Goal: Task Accomplishment & Management: Complete application form

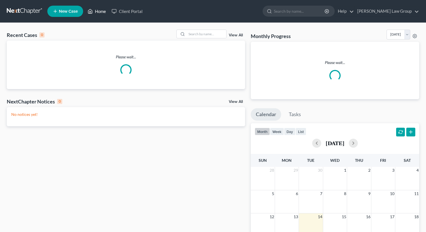
click at [99, 12] on link "Home" at bounding box center [97, 11] width 24 height 10
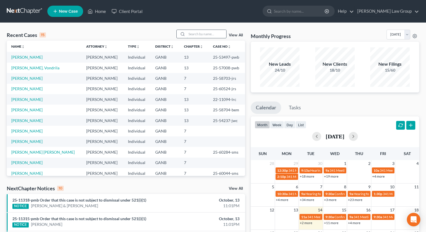
click at [196, 35] on input "search" at bounding box center [206, 34] width 39 height 8
type input "[PERSON_NAME]"
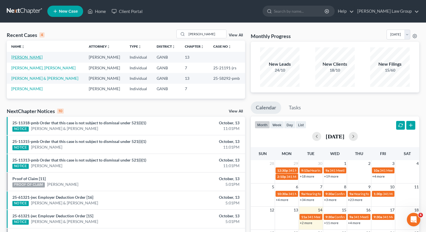
click at [20, 59] on link "[PERSON_NAME]" at bounding box center [26, 57] width 31 height 5
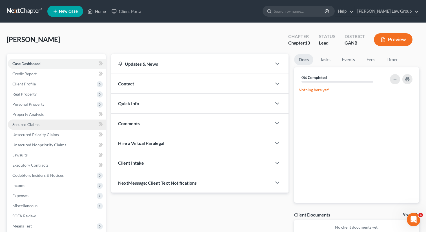
click at [39, 124] on span "Secured Claims" at bounding box center [25, 124] width 27 height 5
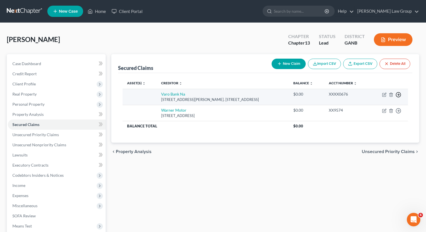
click at [398, 95] on line "button" at bounding box center [399, 95] width 2 height 0
click at [365, 109] on link "Move to F" at bounding box center [372, 109] width 47 height 10
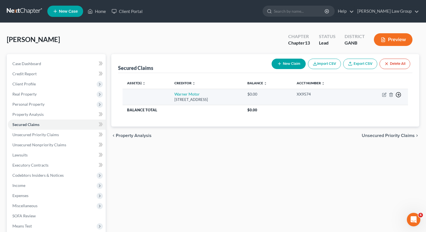
click at [399, 93] on icon "button" at bounding box center [399, 95] width 6 height 6
click at [371, 105] on link "Move to F" at bounding box center [372, 109] width 47 height 10
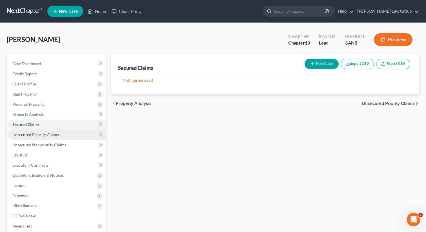
click at [34, 136] on span "Unsecured Priority Claims" at bounding box center [35, 134] width 47 height 5
click at [316, 65] on button "New Claim" at bounding box center [322, 64] width 34 height 10
select select "0"
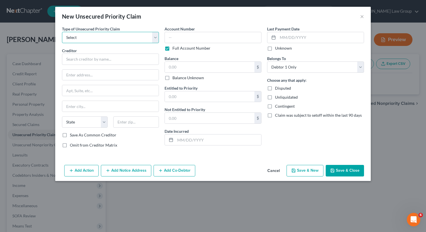
click at [98, 34] on select "Select Taxes & Other Government Units Domestic Support Obligations Extensions o…" at bounding box center [110, 37] width 97 height 11
select select "0"
click at [62, 32] on select "Select Taxes & Other Government Units Domestic Support Obligations Extensions o…" at bounding box center [110, 37] width 97 height 11
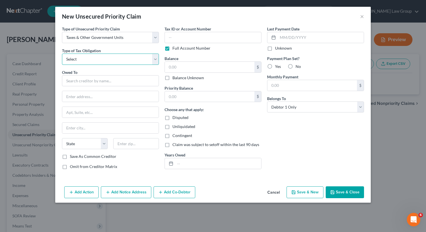
click at [78, 56] on select "Select Federal City State Franchise Tax Board Other" at bounding box center [110, 59] width 97 height 11
select select "0"
click at [62, 54] on select "Select Federal City State Franchise Tax Board Other" at bounding box center [110, 59] width 97 height 11
click at [69, 81] on input "text" at bounding box center [110, 80] width 97 height 11
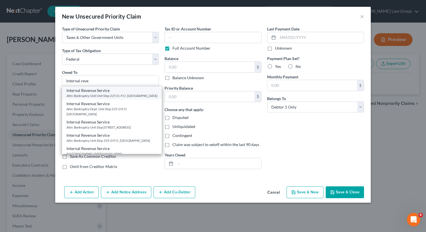
click at [83, 98] on div "Attn: Bankruptcy Unit Unit Stop 225-D, P.O. [GEOGRAPHIC_DATA]" at bounding box center [112, 95] width 91 height 5
type input "Internal Revenue Service"
type input "Attn: Bankruptcy Unit"
type input "Unit Stop 225-D, P.O. Box 995"
type input "[GEOGRAPHIC_DATA]"
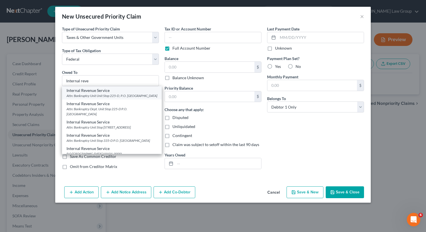
select select "10"
type input "30370"
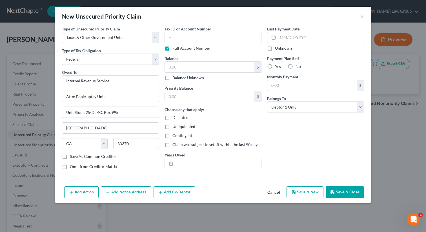
click at [336, 196] on button "Save & Close" at bounding box center [345, 192] width 38 height 12
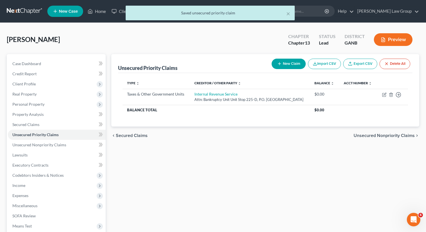
click at [297, 65] on button "New Claim" at bounding box center [289, 64] width 34 height 10
select select "0"
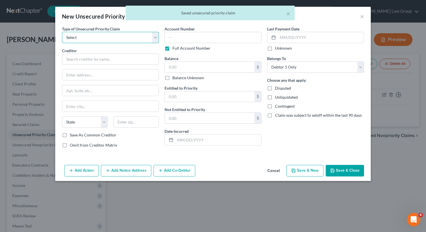
click at [147, 38] on select "Select Taxes & Other Government Units Domestic Support Obligations Extensions o…" at bounding box center [110, 37] width 97 height 11
select select "0"
click at [62, 32] on select "Select Taxes & Other Government Units Domestic Support Obligations Extensions o…" at bounding box center [110, 37] width 97 height 11
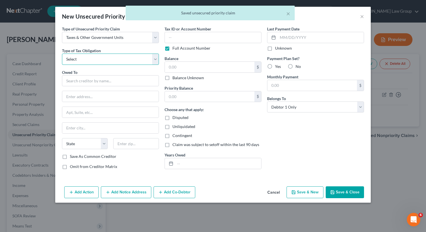
click at [101, 59] on select "Select Federal City State Franchise Tax Board Other" at bounding box center [110, 59] width 97 height 11
select select "2"
click at [62, 54] on select "Select Federal City State Franchise Tax Board Other" at bounding box center [110, 59] width 97 height 11
click at [80, 79] on input "text" at bounding box center [110, 80] width 97 height 11
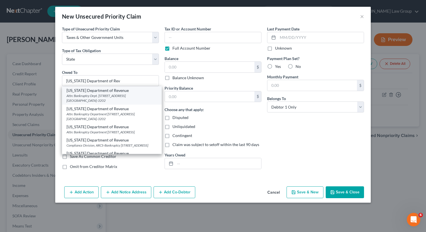
click at [94, 94] on div "Attn: Bankruptcy Dept. [STREET_ADDRESS] [GEOGRAPHIC_DATA]-3202" at bounding box center [112, 98] width 91 height 10
type input "[US_STATE] Department of Revenue"
type input "Attn: Bankruptcy Dept."
type input "[STREET_ADDRESS] NE Suite 9100"
type input "[GEOGRAPHIC_DATA]"
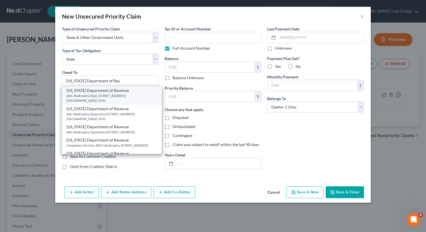
select select "10"
type input "30345-3202"
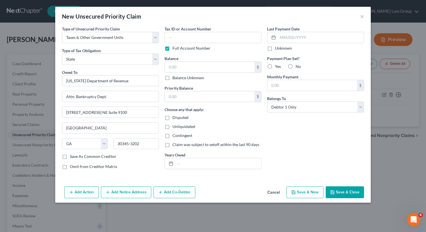
click at [331, 191] on button "Save & Close" at bounding box center [345, 192] width 38 height 12
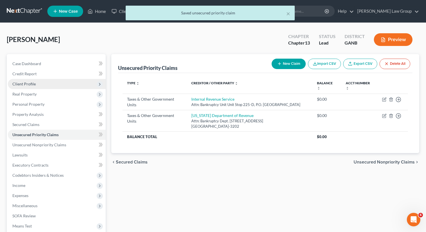
click at [29, 83] on span "Client Profile" at bounding box center [23, 84] width 23 height 5
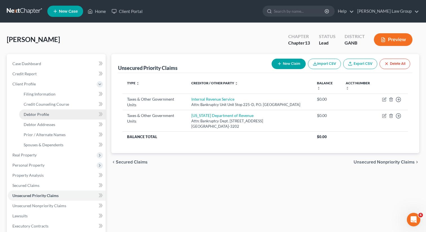
click at [40, 116] on span "Debtor Profile" at bounding box center [36, 114] width 25 height 5
select select "0"
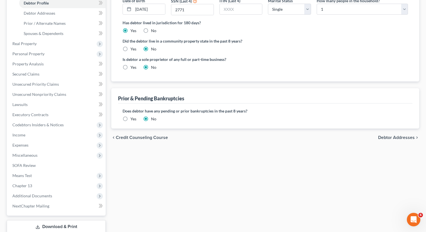
scroll to position [113, 0]
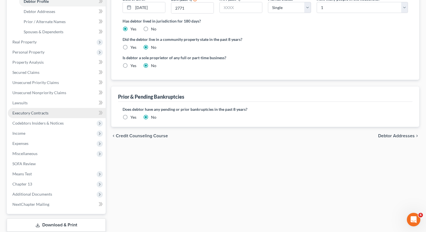
click at [41, 114] on span "Executory Contracts" at bounding box center [30, 113] width 36 height 5
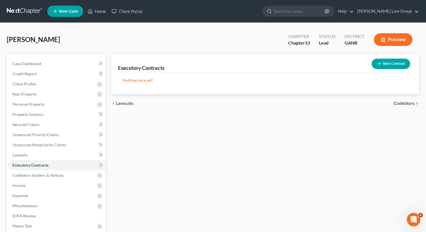
click at [395, 62] on button "New Contract" at bounding box center [391, 64] width 39 height 10
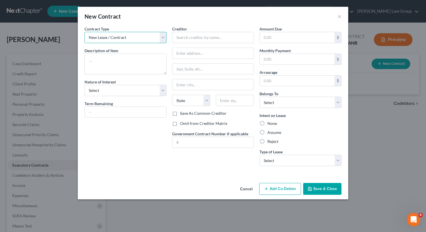
click at [123, 38] on select "New Lease / Contract New Timeshare" at bounding box center [126, 37] width 82 height 11
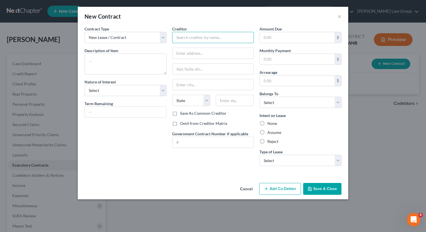
click at [183, 41] on input "text" at bounding box center [213, 37] width 82 height 11
paste input "Cortland at the Village"
drag, startPoint x: 228, startPoint y: 40, endPoint x: 164, endPoint y: 36, distance: 65.0
click at [164, 36] on div "Contract Type New Lease / Contract New Timeshare Description of non-residential…" at bounding box center [213, 98] width 263 height 145
type input "Cortland at the Village"
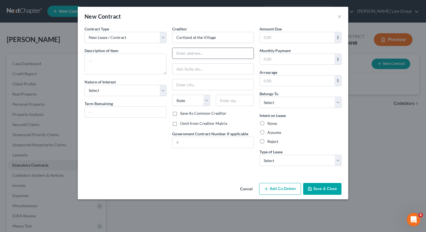
click at [183, 53] on input "text" at bounding box center [214, 53] width 82 height 11
paste input "[STREET_ADDRESS][PERSON_NAME]"
type input "[STREET_ADDRESS][PERSON_NAME]"
click at [234, 104] on input "text" at bounding box center [235, 100] width 38 height 11
paste input "30080"
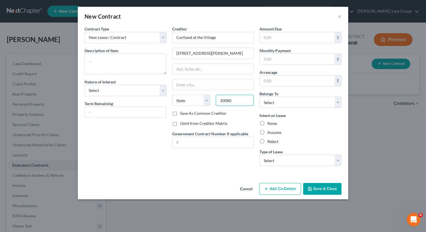
type input "30080"
click at [268, 133] on label "Assume" at bounding box center [275, 133] width 14 height 6
click at [270, 133] on input "Assume" at bounding box center [272, 132] width 4 height 4
radio input "true"
type input "[GEOGRAPHIC_DATA]"
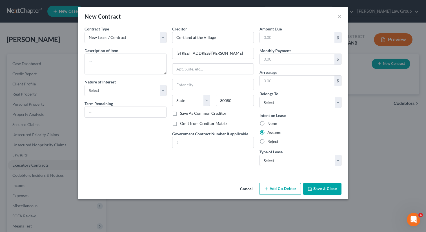
select select "10"
click at [292, 161] on select "Select Real Estate Car Other" at bounding box center [301, 160] width 82 height 11
select select "0"
click at [260, 155] on select "Select Real Estate Car Other" at bounding box center [301, 160] width 82 height 11
click at [109, 90] on select "Select Purchaser Agent Lessor Lessee" at bounding box center [126, 90] width 82 height 11
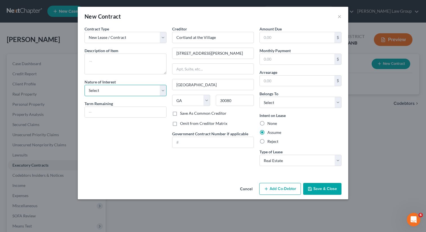
select select "3"
click at [85, 85] on select "Select Purchaser Agent Lessor Lessee" at bounding box center [126, 90] width 82 height 11
click at [293, 104] on select "Select Debtor 1 Only Debtor 2 Only Debtor 1 And Debtor 2 Only At Least One Of T…" at bounding box center [301, 102] width 82 height 11
select select "0"
click at [260, 97] on select "Select Debtor 1 Only Debtor 2 Only Debtor 1 And Debtor 2 Only At Least One Of T…" at bounding box center [301, 102] width 82 height 11
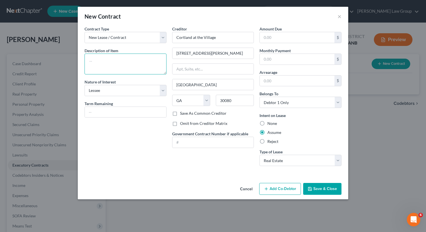
click at [106, 59] on textarea at bounding box center [126, 64] width 82 height 21
type textarea "Residential lease"
click at [278, 33] on input "text" at bounding box center [297, 37] width 75 height 11
paste input "4352.32"
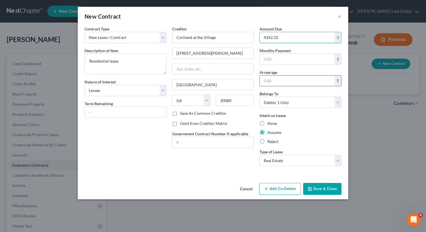
type input "4352.32"
click at [278, 79] on input "text" at bounding box center [297, 81] width 75 height 11
paste input "4352.32"
type input "4352.32"
click at [104, 113] on input "text" at bounding box center [126, 112] width 82 height 11
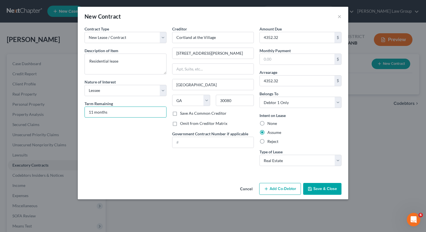
type input "11 months"
click at [319, 189] on button "Save & Close" at bounding box center [323, 189] width 38 height 12
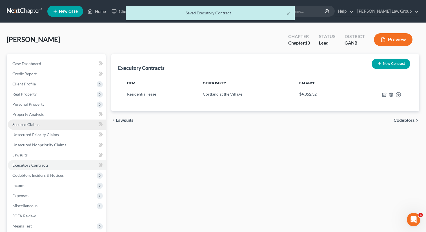
click at [30, 128] on link "Secured Claims" at bounding box center [57, 125] width 98 height 10
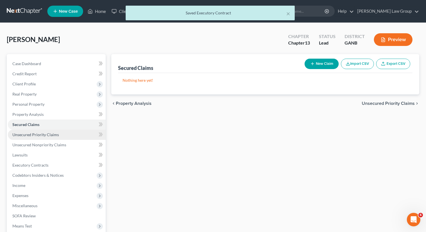
click at [34, 134] on span "Unsecured Priority Claims" at bounding box center [35, 134] width 47 height 5
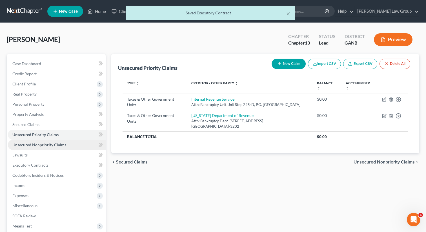
click at [42, 145] on span "Unsecured Nonpriority Claims" at bounding box center [39, 144] width 54 height 5
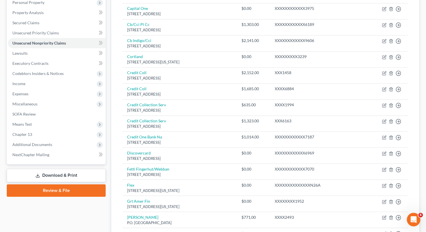
scroll to position [128, 0]
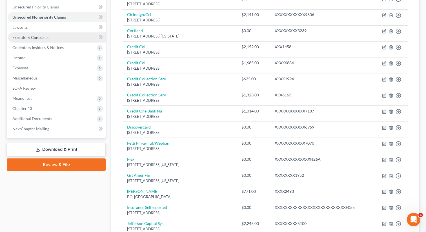
click at [40, 33] on link "Executory Contracts" at bounding box center [57, 37] width 98 height 10
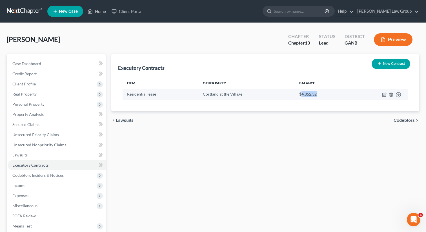
drag, startPoint x: 322, startPoint y: 95, endPoint x: 301, endPoint y: 95, distance: 20.6
click at [301, 95] on td "$4,352.32" at bounding box center [321, 94] width 53 height 11
copy td "4,352.32"
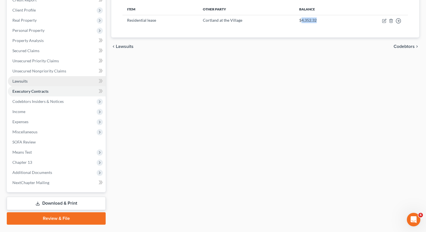
scroll to position [87, 0]
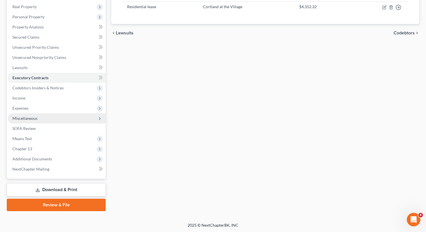
click at [38, 120] on span "Miscellaneous" at bounding box center [57, 118] width 98 height 10
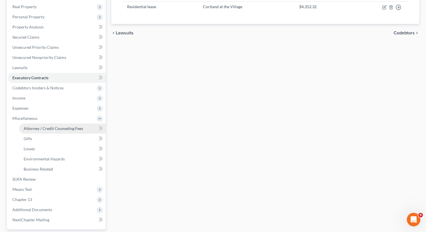
click at [56, 129] on span "Attorney / Credit Counseling Fees" at bounding box center [54, 128] width 60 height 5
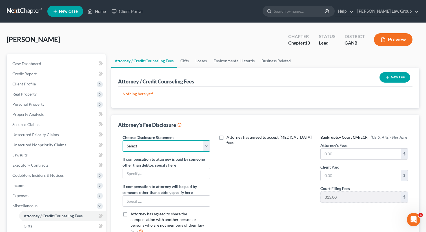
click at [186, 149] on select "Select Attorney Disclosure Statement Chapter 7 Attorney Fee Disclosure Statement" at bounding box center [167, 145] width 88 height 11
select select "1"
click at [123, 140] on select "Select Attorney Disclosure Statement Chapter 7 Attorney Fee Disclosure Statement" at bounding box center [167, 145] width 88 height 11
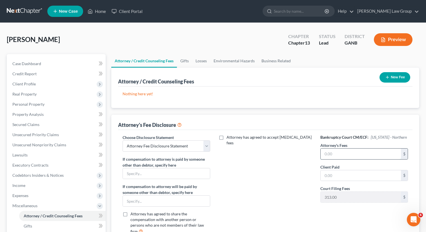
click at [349, 156] on input "text" at bounding box center [361, 154] width 80 height 11
type input "4,990"
click at [392, 76] on button "New Fee" at bounding box center [395, 77] width 31 height 10
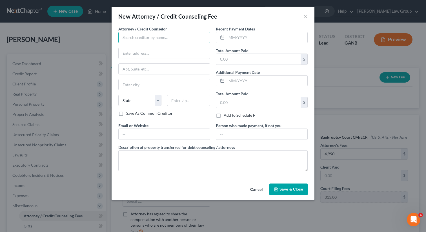
click at [139, 43] on input "text" at bounding box center [164, 37] width 92 height 11
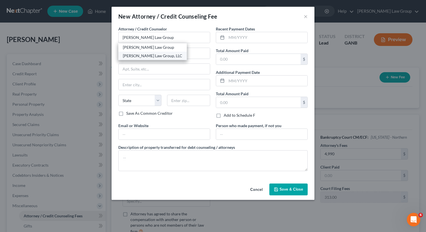
click at [141, 55] on div "[PERSON_NAME] Law Group, LLC" at bounding box center [153, 56] width 60 height 6
type input "[PERSON_NAME] Law Group, LLC"
type input "[STREET_ADDRESS][PERSON_NAME]"
type input "[GEOGRAPHIC_DATA]"
select select "10"
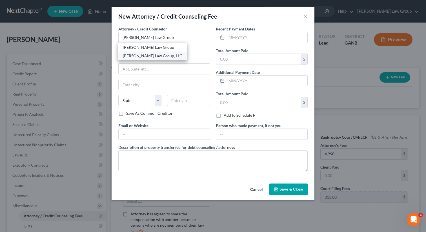
type input "30341"
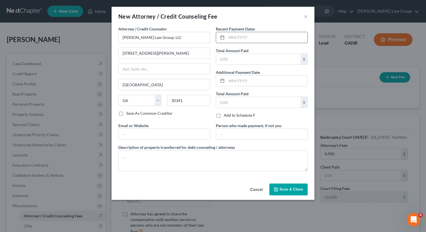
click at [247, 41] on input "text" at bounding box center [267, 37] width 81 height 11
drag, startPoint x: 241, startPoint y: 41, endPoint x: 214, endPoint y: 31, distance: 28.2
click at [214, 31] on div "Recent Payment Dates 313 Total Amount Paid $ Additional Payment Date Total Amou…" at bounding box center [262, 74] width 98 height 97
type input "10/2025"
type input "313"
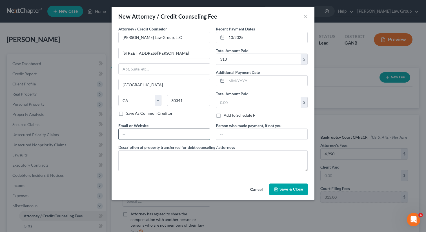
click at [144, 131] on input "text" at bounding box center [164, 134] width 91 height 11
type input "[DOMAIN_NAME]"
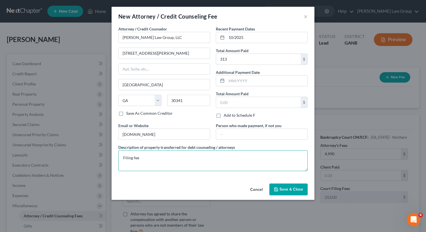
type textarea "Filing fee"
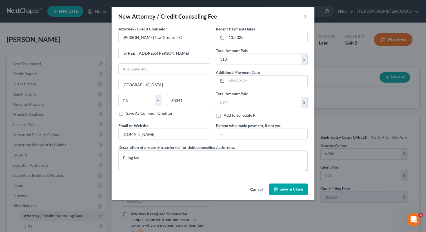
click at [287, 189] on span "Save & Close" at bounding box center [292, 189] width 24 height 5
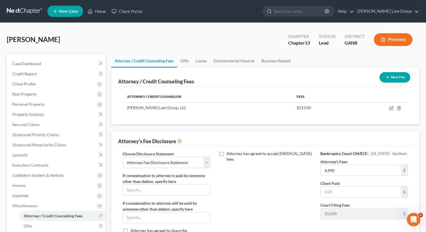
click at [392, 78] on button "New Fee" at bounding box center [395, 77] width 31 height 10
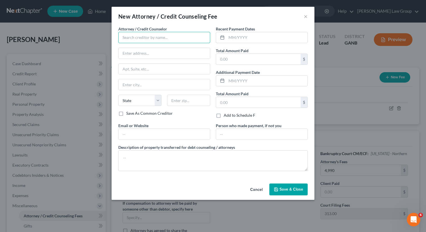
click at [134, 38] on input "text" at bounding box center [164, 37] width 92 height 11
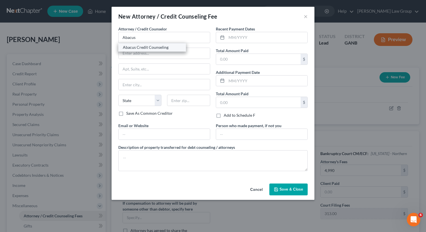
click at [138, 50] on div "Abacus Credit Counseling" at bounding box center [152, 47] width 68 height 8
type input "Abacus Credit Counseling"
type input "[STREET_ADDRESS]"
type input "Suite 700"
type input "Encino"
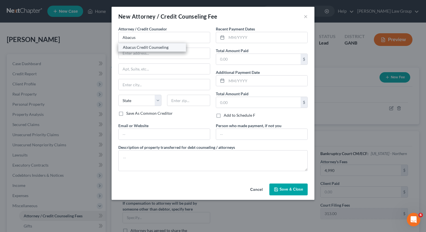
select select "4"
type input "91436"
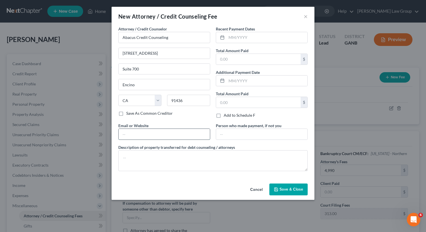
click at [146, 136] on input "text" at bounding box center [164, 134] width 91 height 11
type input "[DOMAIN_NAME]"
click at [248, 34] on input "text" at bounding box center [267, 37] width 81 height 11
type input "10/2025"
type input "25"
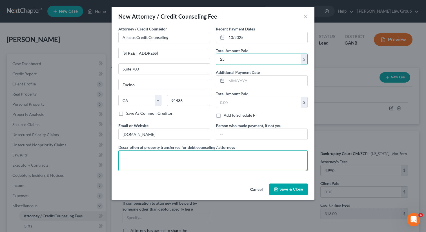
click at [138, 164] on textarea at bounding box center [213, 160] width 190 height 21
type textarea "Pre-filing course"
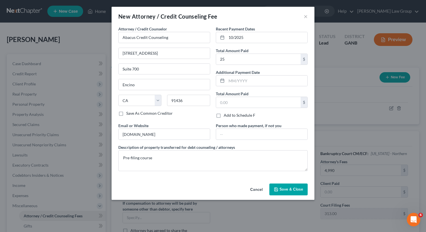
click at [280, 187] on button "Save & Close" at bounding box center [289, 190] width 38 height 12
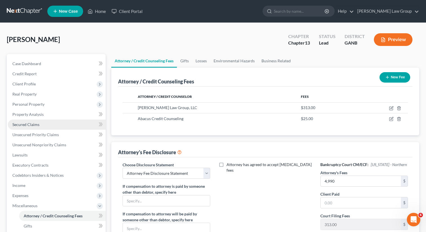
click at [40, 124] on link "Secured Claims" at bounding box center [57, 125] width 98 height 10
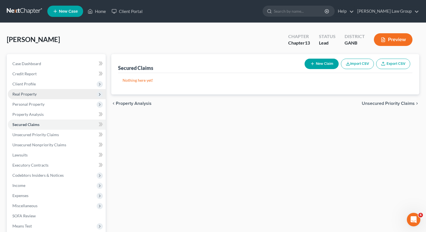
click at [39, 93] on span "Real Property" at bounding box center [57, 94] width 98 height 10
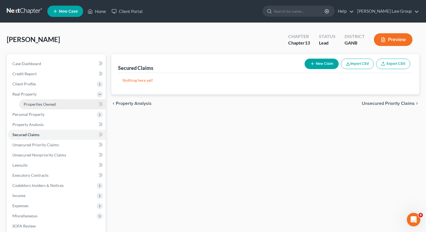
click at [38, 104] on span "Properties Owned" at bounding box center [40, 104] width 32 height 5
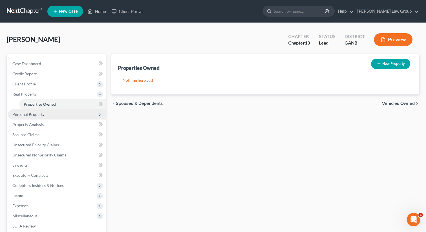
click at [34, 115] on span "Personal Property" at bounding box center [28, 114] width 32 height 5
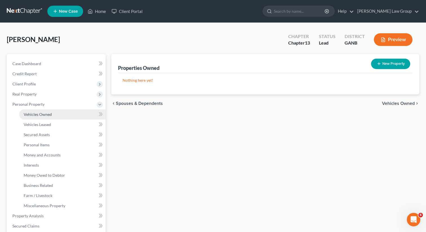
click at [52, 115] on link "Vehicles Owned" at bounding box center [62, 114] width 87 height 10
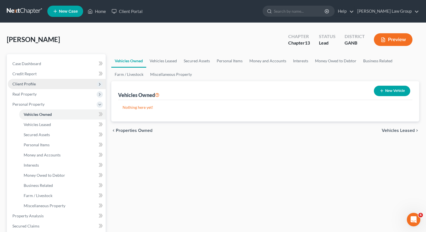
click at [33, 83] on span "Client Profile" at bounding box center [23, 84] width 23 height 5
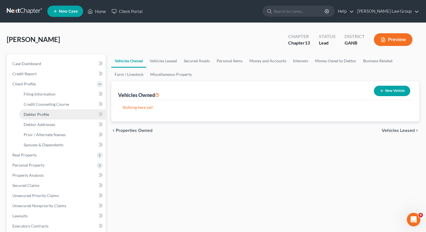
click at [41, 112] on span "Debtor Profile" at bounding box center [36, 114] width 25 height 5
select select "0"
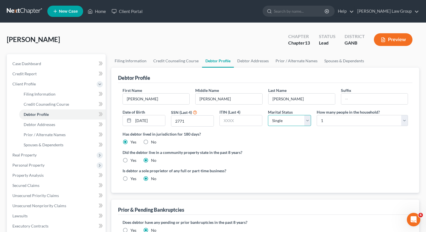
click at [284, 115] on select "Select Single Married Separated Divorced Widowed" at bounding box center [289, 120] width 43 height 11
select select "2"
click at [268, 115] on select "Select Single Married Separated Divorced Widowed" at bounding box center [289, 120] width 43 height 11
click at [291, 134] on label "Has debtor lived in jurisdiction for 180 days?" at bounding box center [266, 134] width 286 height 6
click at [242, 60] on link "Debtor Addresses" at bounding box center [253, 61] width 38 height 14
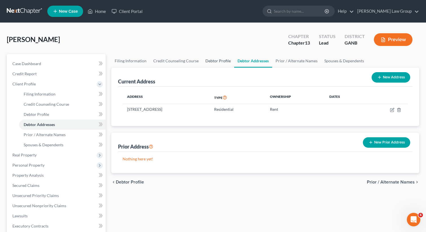
click at [214, 60] on link "Debtor Profile" at bounding box center [218, 61] width 32 height 14
select select "2"
select select "0"
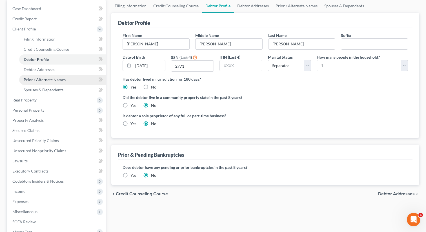
scroll to position [80, 0]
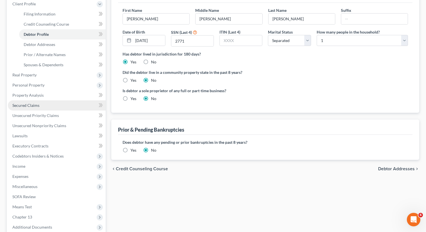
click at [38, 102] on link "Secured Claims" at bounding box center [57, 105] width 98 height 10
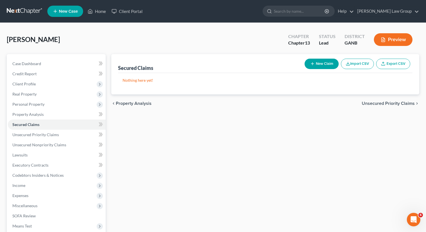
click at [314, 60] on button "New Claim" at bounding box center [322, 64] width 34 height 10
select select "0"
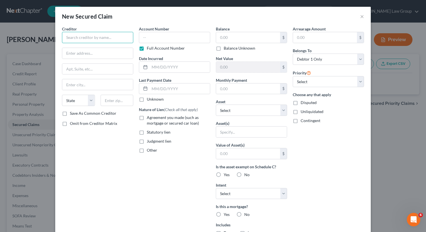
click at [81, 37] on input "text" at bounding box center [97, 37] width 71 height 11
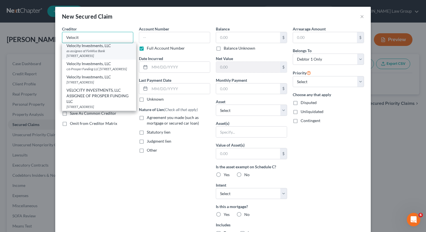
scroll to position [4, 0]
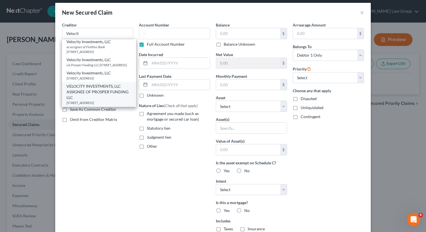
click at [87, 83] on div "VELOCITY INVESTMENTS, LLC ASSIGNEE OF PROSPER FUNDING LLC" at bounding box center [99, 91] width 65 height 17
type input "VELOCITY INVESTMENTS, LLC ASSIGNEE OF PROSPER FUNDING LLC"
type input "[STREET_ADDRESS]"
type input "Belmar"
select select "33"
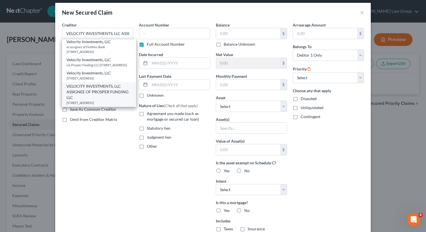
type input "07719"
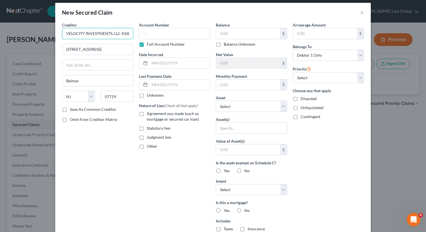
scroll to position [0, 61]
drag, startPoint x: 119, startPoint y: 35, endPoint x: 138, endPoint y: 36, distance: 19.2
click at [138, 36] on div "Creditor * VELOCITY INVESTMENTS, LLC ASSIGNEE OF PROSPER FUNDING LLC [STREET_AD…" at bounding box center [213, 148] width 308 height 252
click at [118, 32] on input "VELOCITY INVESTMENTS, LLC ASSIGNEE OF PROSPER FUNDING LLC" at bounding box center [97, 33] width 71 height 11
drag, startPoint x: 86, startPoint y: 34, endPoint x: 135, endPoint y: 35, distance: 48.3
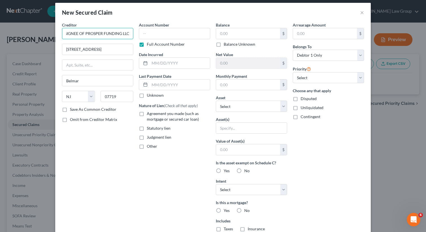
click at [135, 35] on div "Creditor * VELOCITY INVESTMENTS, LLC ASSIGNEE OF PROSPER FUNDING LLC [STREET_AD…" at bounding box center [97, 148] width 77 height 252
type input "VELOCITY INVESTMENTS, LLC ASSIGNEE OF UPSTART NETWORK, INC."
click at [118, 156] on div "Creditor * VELOCITY INVESTMENTS, LLC ASSIGNEE OF UPSTART NETWORK, INC. [STREET_…" at bounding box center [97, 148] width 77 height 252
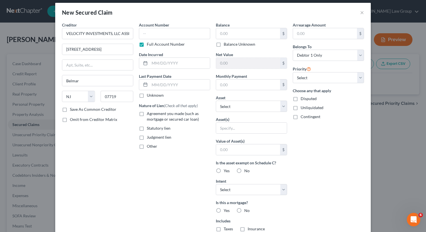
click at [147, 137] on label "Judgment lien" at bounding box center [159, 138] width 25 height 6
click at [149, 137] on input "Judgment lien" at bounding box center [151, 137] width 4 height 4
checkbox input "true"
click at [239, 191] on select "Select Surrender Redeem Reaffirm Avoid Other" at bounding box center [251, 189] width 71 height 11
select select "3"
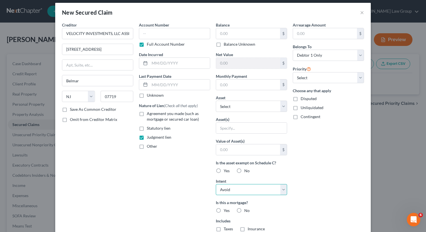
click at [216, 184] on select "Select Surrender Redeem Reaffirm Avoid Other" at bounding box center [251, 189] width 71 height 11
click at [245, 210] on label "No" at bounding box center [247, 211] width 5 height 6
click at [247, 210] on input "No" at bounding box center [249, 210] width 4 height 4
radio input "true"
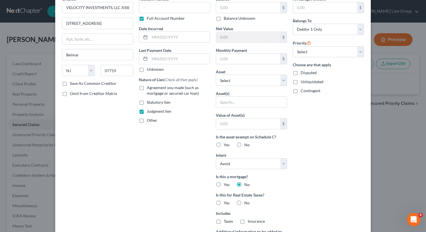
scroll to position [49, 0]
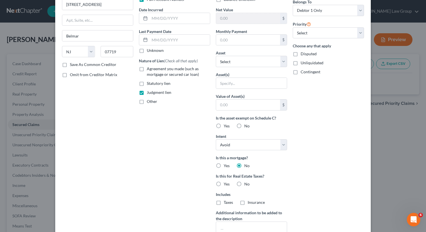
click at [245, 182] on label "No" at bounding box center [247, 184] width 5 height 6
click at [247, 182] on input "No" at bounding box center [249, 183] width 4 height 4
radio input "true"
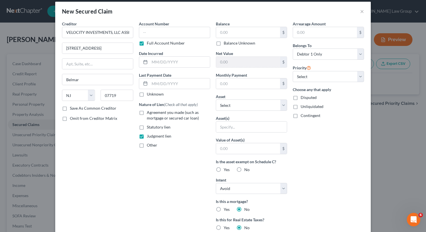
scroll to position [0, 0]
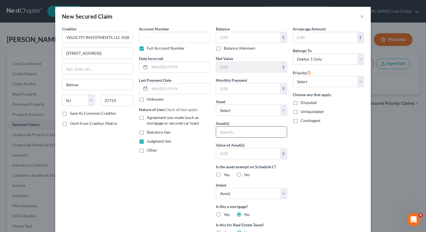
click at [233, 135] on input "text" at bounding box center [251, 132] width 71 height 11
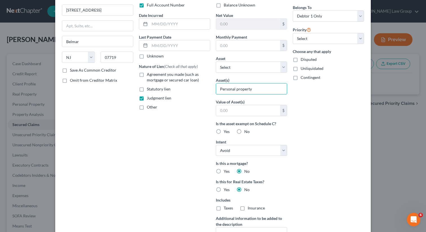
scroll to position [99, 0]
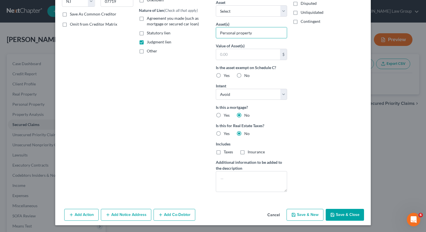
type input "Personal property"
click at [128, 215] on button "Add Notice Address" at bounding box center [126, 215] width 50 height 12
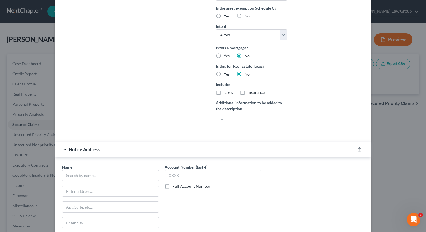
scroll to position [175, 0]
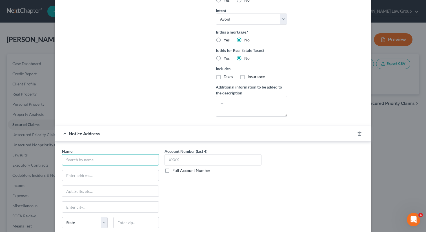
click at [83, 161] on input "text" at bounding box center [110, 159] width 97 height 11
type input "[PERSON_NAME] & [PERSON_NAME]"
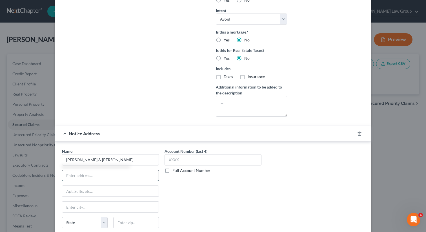
click at [138, 177] on input "text" at bounding box center [110, 175] width 96 height 11
type input "[STREET_ADDRESS]"
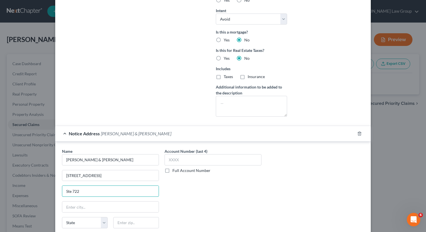
type input "Ste 722"
click at [126, 227] on input "text" at bounding box center [136, 222] width 46 height 11
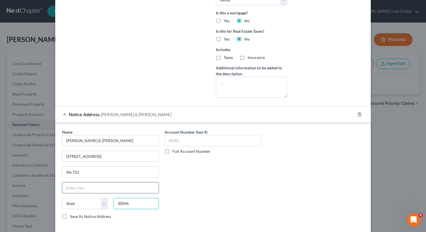
scroll to position [221, 0]
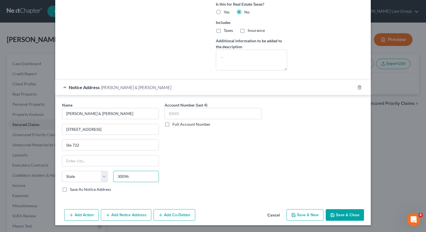
type input "30096"
click at [213, 180] on div "Account Number (last 4) Full Account Number" at bounding box center [213, 149] width 103 height 95
type input "Duluth"
select select "10"
click at [70, 190] on label "Save As Notice Address" at bounding box center [90, 190] width 41 height 6
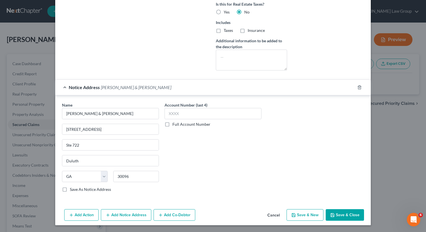
click at [72, 190] on input "Save As Notice Address" at bounding box center [74, 189] width 4 height 4
click at [341, 216] on button "Save & Close" at bounding box center [345, 215] width 38 height 12
checkbox input "false"
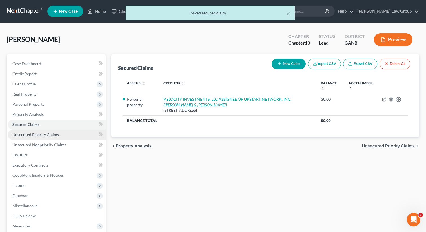
click at [35, 134] on span "Unsecured Priority Claims" at bounding box center [35, 134] width 47 height 5
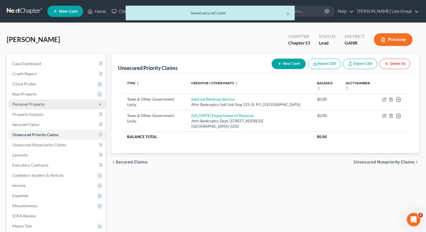
click at [33, 102] on span "Personal Property" at bounding box center [28, 104] width 32 height 5
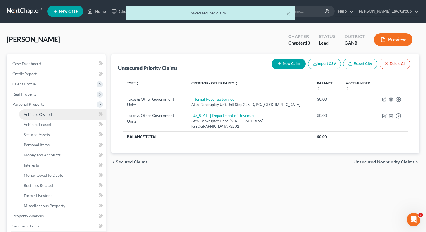
click at [36, 111] on link "Vehicles Owned" at bounding box center [62, 114] width 87 height 10
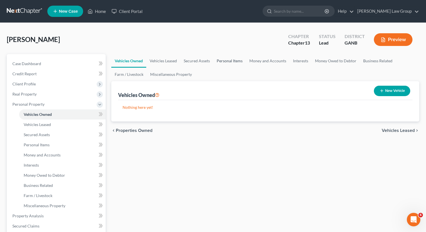
click at [228, 63] on link "Personal Items" at bounding box center [230, 61] width 33 height 14
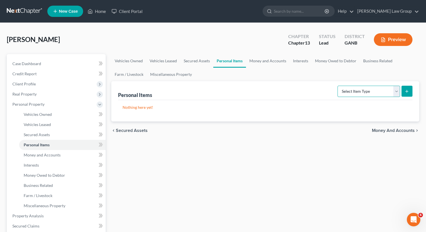
click at [353, 89] on select "Select Item Type Clothing Collectibles Of Value Electronics Firearms Household …" at bounding box center [369, 91] width 63 height 11
select select "clothing"
click at [338, 86] on select "Select Item Type Clothing Collectibles Of Value Electronics Firearms Household …" at bounding box center [369, 91] width 63 height 11
click at [405, 93] on button "submit" at bounding box center [407, 91] width 11 height 11
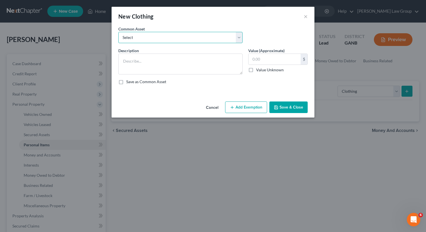
click at [131, 36] on select "Select Clothing" at bounding box center [180, 37] width 124 height 11
select select "0"
click at [118, 32] on select "Select Clothing" at bounding box center [180, 37] width 124 height 11
type textarea "Clothing"
type input "500.00"
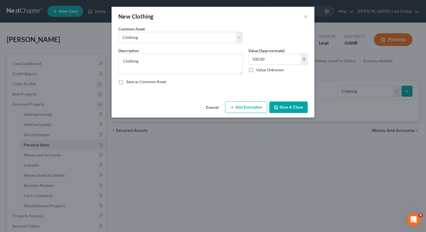
click at [239, 109] on button "Add Exemption" at bounding box center [246, 108] width 42 height 12
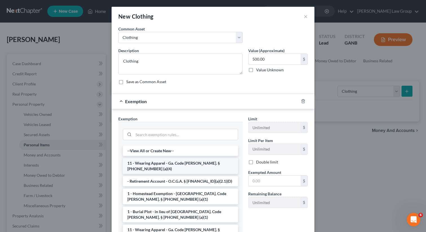
click at [149, 162] on li "11 - Wearing Apparel - Ga. Code [PERSON_NAME]. § [PHONE_NUMBER] (a)(4)" at bounding box center [180, 166] width 115 height 16
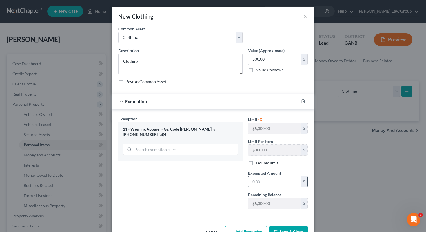
click at [277, 187] on div "$" at bounding box center [279, 181] width 60 height 11
click at [274, 184] on input "text" at bounding box center [275, 182] width 52 height 11
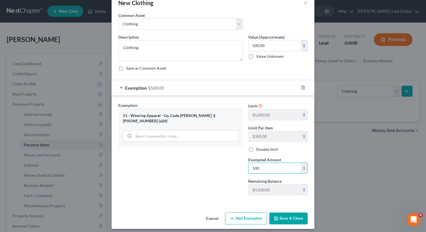
scroll to position [17, 0]
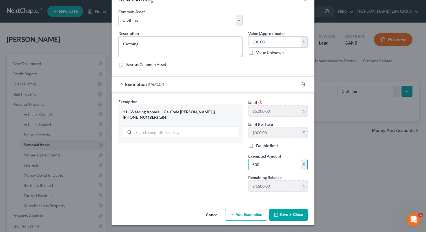
type input "500"
click at [279, 210] on button "Save & Close" at bounding box center [289, 215] width 38 height 12
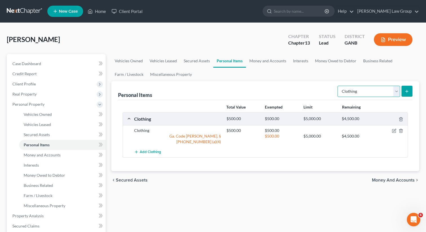
click at [367, 93] on select "Select Item Type Clothing Collectibles Of Value Electronics Firearms Household …" at bounding box center [369, 91] width 63 height 11
select select "electronics"
click at [338, 86] on select "Select Item Type Clothing Collectibles Of Value Electronics Firearms Household …" at bounding box center [369, 91] width 63 height 11
click at [405, 95] on button "submit" at bounding box center [407, 91] width 11 height 11
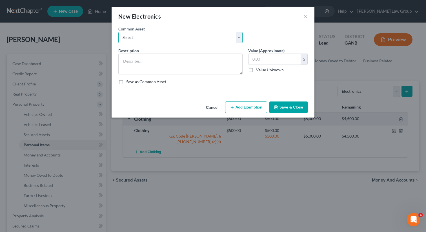
click at [137, 39] on select "Select TV, phone and computer Electronics" at bounding box center [180, 37] width 124 height 11
select select "0"
click at [118, 32] on select "Select TV, phone and computer Electronics" at bounding box center [180, 37] width 124 height 11
type textarea "TV, phone and computer"
type input "400.00"
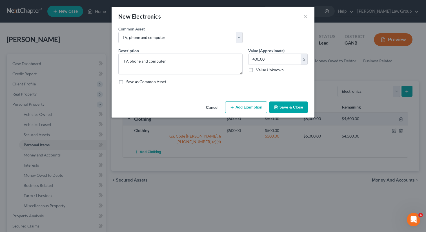
click at [250, 113] on button "Add Exemption" at bounding box center [246, 108] width 42 height 12
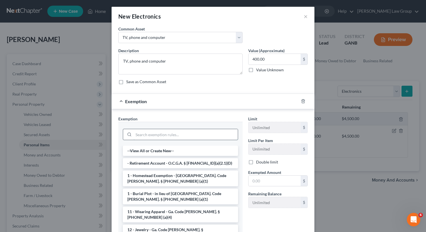
click at [139, 135] on input "search" at bounding box center [186, 134] width 104 height 11
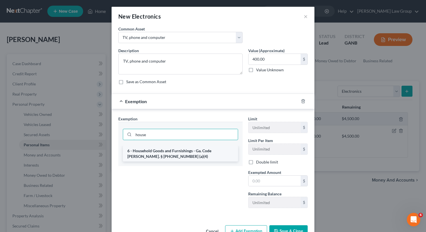
type input "house"
click at [140, 148] on li "6 - Household Goods and Furnishings - Ga. Code [PERSON_NAME]. § [PHONE_NUMBER] …" at bounding box center [180, 154] width 115 height 16
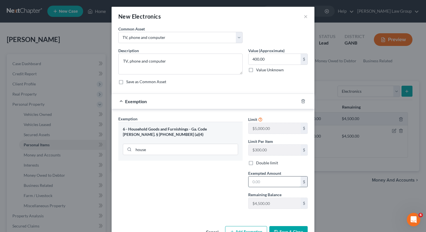
click at [284, 184] on input "text" at bounding box center [275, 182] width 52 height 11
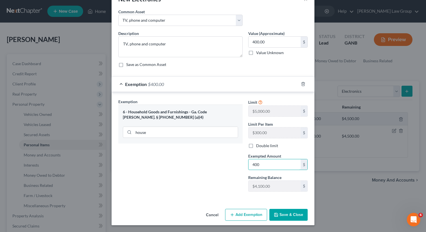
type input "400"
click at [285, 211] on button "Save & Close" at bounding box center [289, 215] width 38 height 12
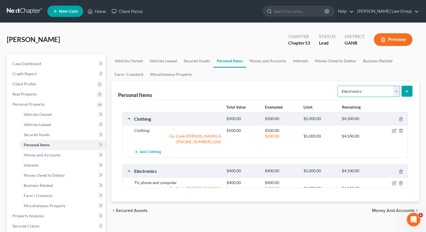
click at [366, 95] on select "Select Item Type Clothing Collectibles Of Value Electronics Firearms Household …" at bounding box center [369, 91] width 63 height 11
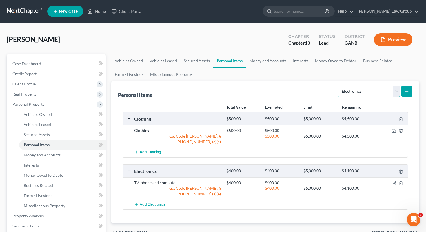
select select "household_goods"
click at [338, 86] on select "Select Item Type Clothing Collectibles Of Value Electronics Firearms Household …" at bounding box center [369, 91] width 63 height 11
click at [409, 88] on button "submit" at bounding box center [407, 91] width 11 height 11
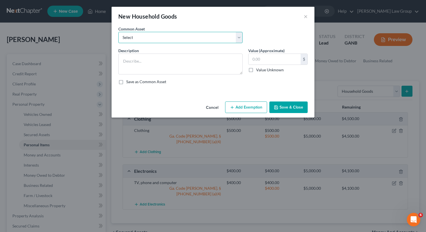
click at [172, 39] on select "Select Household goods" at bounding box center [180, 37] width 124 height 11
select select "0"
click at [118, 32] on select "Select Household goods" at bounding box center [180, 37] width 124 height 11
type textarea "Household goods"
type input "1,200.00"
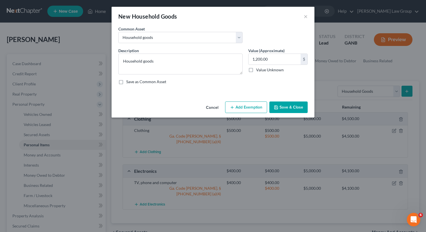
click at [247, 103] on button "Add Exemption" at bounding box center [246, 108] width 42 height 12
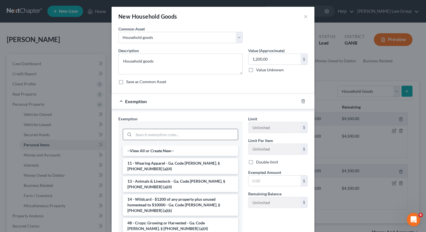
click at [140, 136] on input "search" at bounding box center [186, 134] width 104 height 11
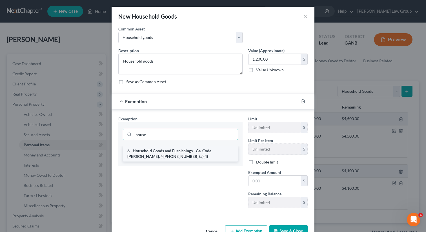
type input "house"
click at [138, 156] on li "6 - Household Goods and Furnishings - Ga. Code [PERSON_NAME]. § [PHONE_NUMBER] …" at bounding box center [180, 154] width 115 height 16
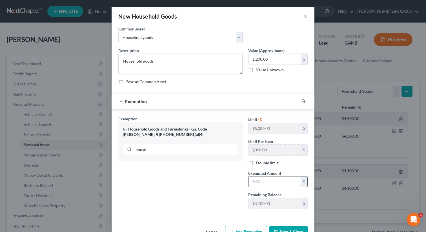
click at [258, 185] on input "text" at bounding box center [275, 182] width 52 height 11
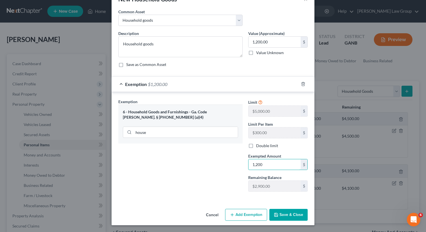
type input "1,200"
click at [282, 217] on button "Save & Close" at bounding box center [289, 215] width 38 height 12
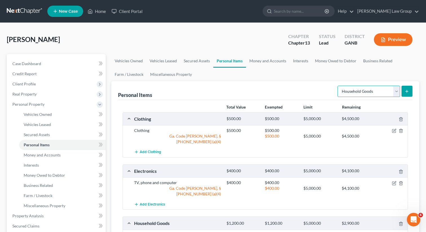
click at [355, 94] on select "Select Item Type Clothing Collectibles Of Value Electronics Firearms Household …" at bounding box center [369, 91] width 63 height 11
select select "jewelry"
click at [338, 86] on select "Select Item Type Clothing Collectibles Of Value Electronics Firearms Household …" at bounding box center [369, 91] width 63 height 11
click at [410, 95] on button "submit" at bounding box center [407, 91] width 11 height 11
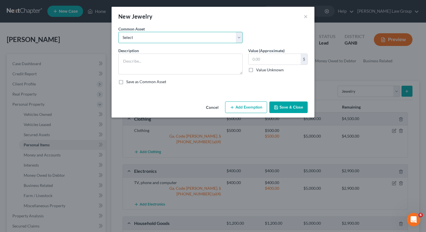
click at [179, 36] on select "Select Costume jewelry Jewelry" at bounding box center [180, 37] width 124 height 11
select select "1"
click at [118, 32] on select "Select Costume jewelry Jewelry" at bounding box center [180, 37] width 124 height 11
type textarea "Jewelry"
type input "100.00"
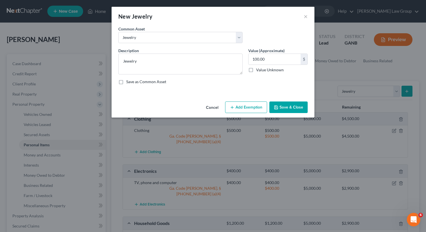
click at [252, 111] on button "Add Exemption" at bounding box center [246, 108] width 42 height 12
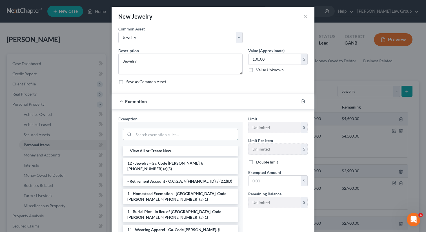
click at [160, 136] on input "search" at bounding box center [186, 134] width 104 height 11
click at [212, 161] on li "12 - Jewelry - Ga. Code [PERSON_NAME]. § [PHONE_NUMBER] (a)(5)" at bounding box center [180, 166] width 115 height 16
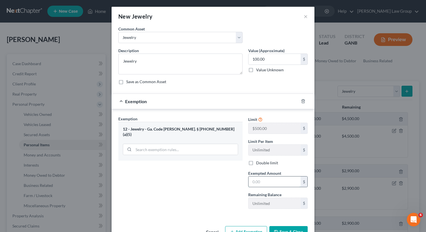
click at [282, 180] on input "text" at bounding box center [275, 182] width 52 height 11
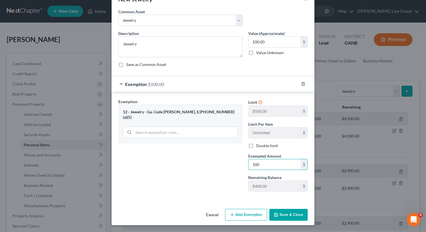
type input "100"
click at [287, 218] on button "Save & Close" at bounding box center [289, 215] width 38 height 12
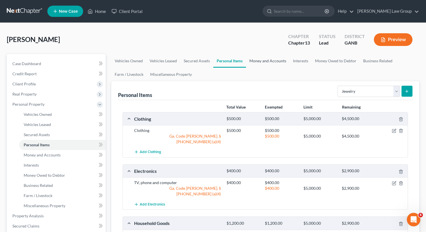
click at [269, 63] on link "Money and Accounts" at bounding box center [268, 61] width 44 height 14
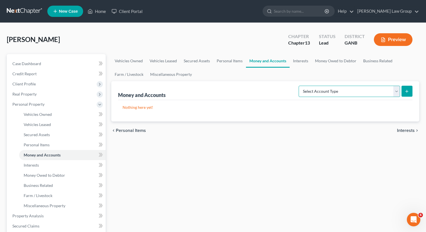
click at [349, 89] on select "Select Account Type Brokerage Cash on Hand Certificates of Deposit Checking Acc…" at bounding box center [350, 91] width 102 height 11
select select "checking"
click at [300, 86] on select "Select Account Type Brokerage Cash on Hand Certificates of Deposit Checking Acc…" at bounding box center [350, 91] width 102 height 11
click at [406, 89] on icon "submit" at bounding box center [407, 91] width 5 height 5
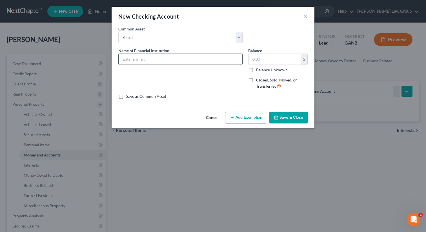
click at [154, 57] on input "text" at bounding box center [181, 59] width 124 height 11
type input "Varo"
type input "400"
click at [236, 120] on button "Add Exemption" at bounding box center [246, 118] width 42 height 12
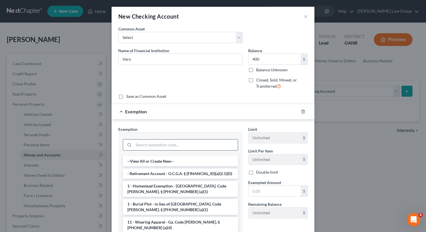
click at [138, 147] on input "search" at bounding box center [186, 145] width 104 height 11
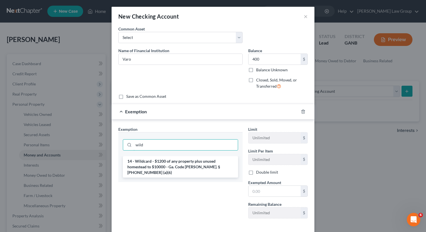
type input "wild"
click at [134, 172] on div "14 - Wildcard - $1200 of any property plus unused homestead to $10000 - Ga. Cod…" at bounding box center [180, 169] width 124 height 26
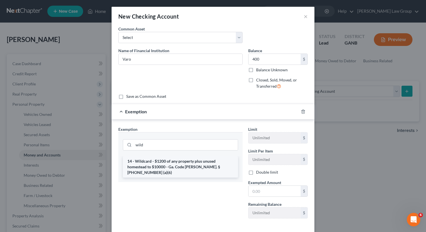
click at [224, 162] on li "14 - Wildcard - $1200 of any property plus unused homestead to $10000 - Ga. Cod…" at bounding box center [180, 166] width 115 height 21
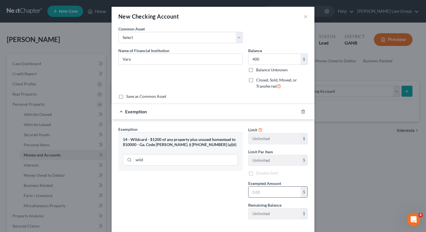
click at [268, 197] on input "text" at bounding box center [275, 192] width 52 height 11
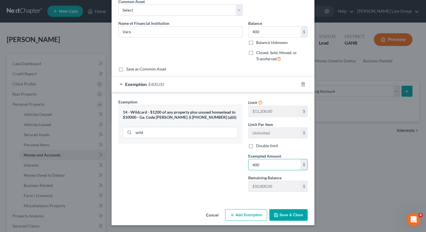
type input "400"
click at [285, 218] on button "Save & Close" at bounding box center [289, 215] width 38 height 12
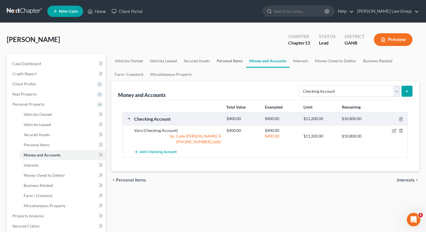
click at [233, 63] on link "Personal Items" at bounding box center [230, 61] width 33 height 14
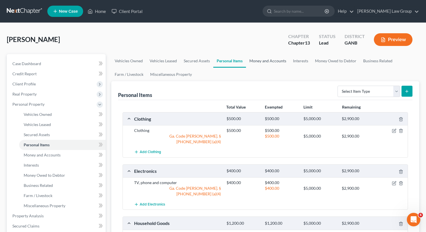
click at [266, 58] on link "Money and Accounts" at bounding box center [268, 61] width 44 height 14
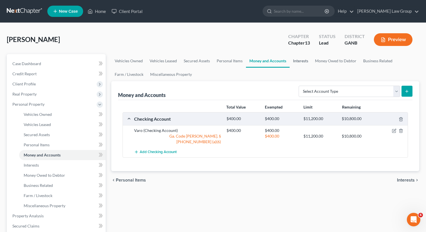
click at [299, 65] on link "Interests" at bounding box center [301, 61] width 22 height 14
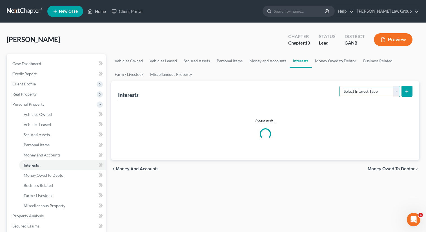
click at [360, 90] on select "Select Interest Type 401K Annuity Bond Education IRA Government Bond Government…" at bounding box center [370, 91] width 61 height 11
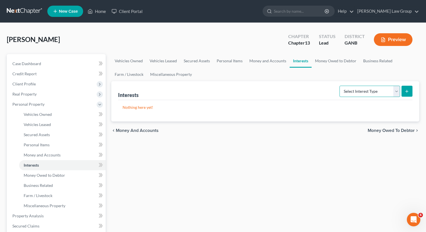
select select "401k"
click at [340, 86] on select "Select Interest Type 401K Annuity Bond Education IRA Government Bond Government…" at bounding box center [370, 91] width 61 height 11
click at [408, 91] on icon "submit" at bounding box center [407, 91] width 5 height 5
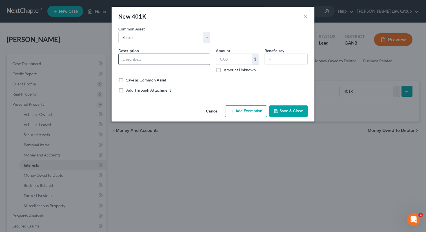
click at [151, 60] on input "text" at bounding box center [164, 59] width 91 height 11
type input "401k"
click at [224, 71] on label "Amount Unknown" at bounding box center [240, 70] width 32 height 6
click at [226, 71] on input "Amount Unknown" at bounding box center [228, 69] width 4 height 4
checkbox input "true"
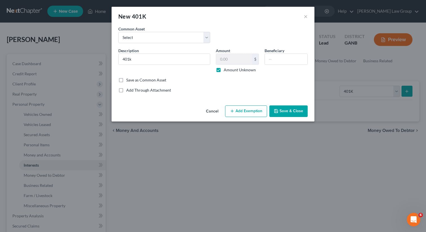
click at [241, 111] on button "Add Exemption" at bounding box center [246, 111] width 42 height 12
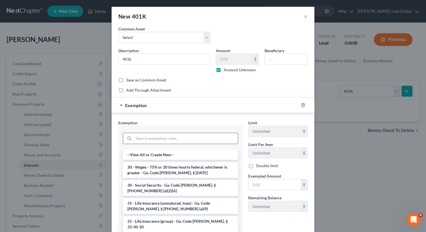
click at [159, 137] on input "search" at bounding box center [186, 138] width 104 height 11
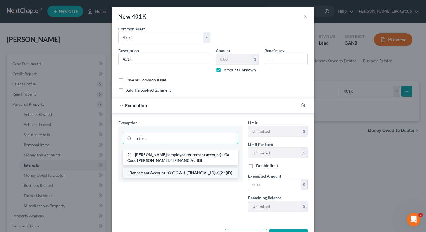
type input "retire"
click at [157, 174] on li "- Retirement Account - O.C.G.A. § [FINANCIAL_ID](a)(2.1)(D)" at bounding box center [180, 173] width 115 height 10
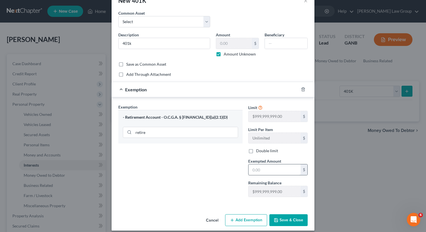
scroll to position [21, 0]
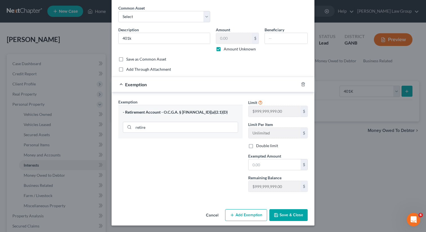
click at [276, 219] on button "Save & Close" at bounding box center [289, 215] width 38 height 12
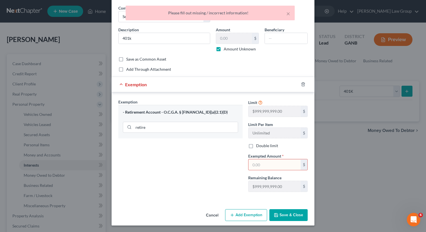
click at [224, 49] on label "Amount Unknown" at bounding box center [240, 49] width 32 height 6
click at [226, 49] on input "Amount Unknown" at bounding box center [228, 48] width 4 height 4
checkbox input "false"
click at [224, 36] on input "text" at bounding box center [234, 38] width 36 height 11
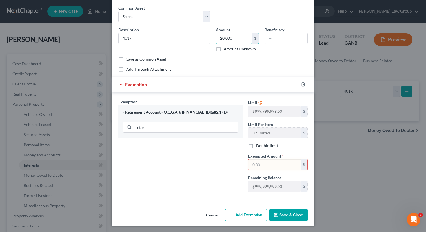
type input "20,000"
click at [259, 160] on input "text" at bounding box center [275, 164] width 52 height 11
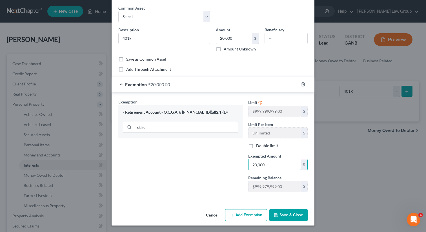
type input "20,000"
click at [282, 216] on button "Save & Close" at bounding box center [289, 215] width 38 height 12
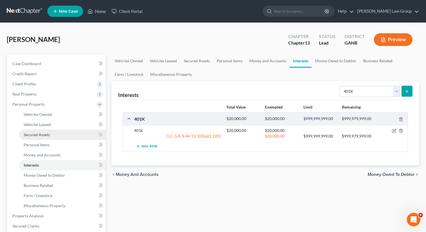
click at [51, 135] on link "Secured Assets" at bounding box center [62, 135] width 87 height 10
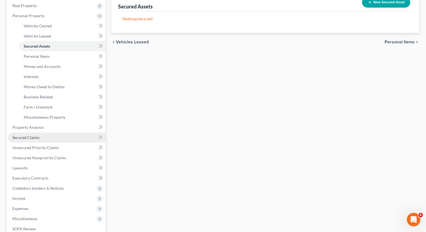
click at [34, 138] on span "Secured Claims" at bounding box center [25, 137] width 27 height 5
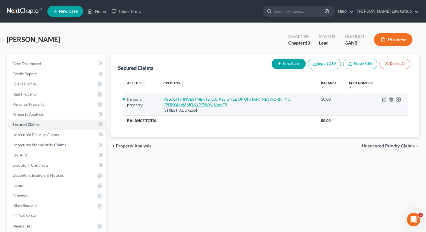
click at [173, 100] on link "VELOCITY INVESTMENTS, LLC ASSIGNEE OF UPSTART NETWORK, INC. ([PERSON_NAME] & [P…" at bounding box center [228, 102] width 128 height 10
select select "33"
select select "3"
select select "0"
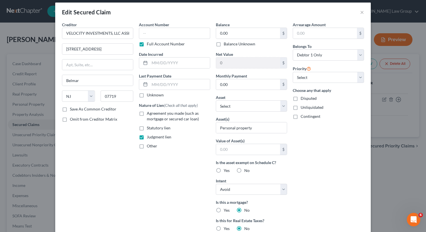
scroll to position [5, 0]
click at [224, 170] on label "Yes" at bounding box center [227, 171] width 6 height 6
click at [226, 170] on input "Yes" at bounding box center [228, 170] width 4 height 4
radio input "true"
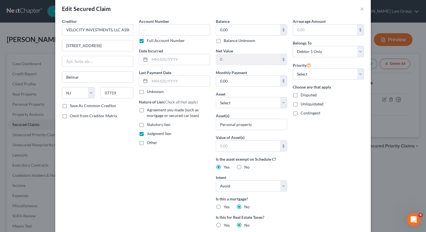
scroll to position [4, 0]
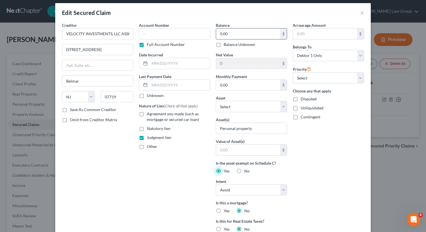
click at [232, 36] on input "0.00" at bounding box center [248, 33] width 64 height 11
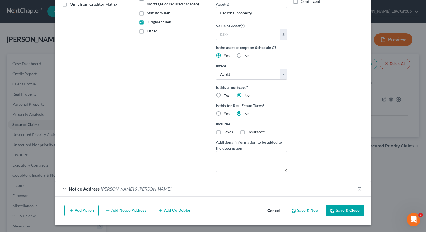
type input "5,474.00"
click at [340, 212] on button "Save & Close" at bounding box center [345, 211] width 38 height 12
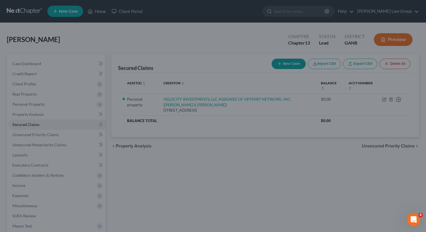
scroll to position [58, 0]
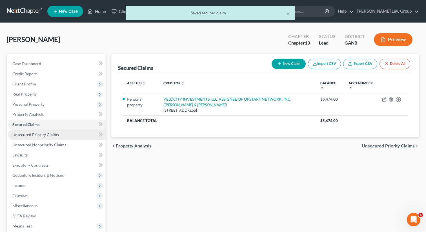
click at [61, 135] on link "Unsecured Priority Claims" at bounding box center [57, 135] width 98 height 10
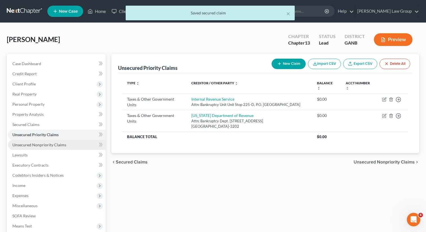
click at [56, 144] on span "Unsecured Nonpriority Claims" at bounding box center [39, 144] width 54 height 5
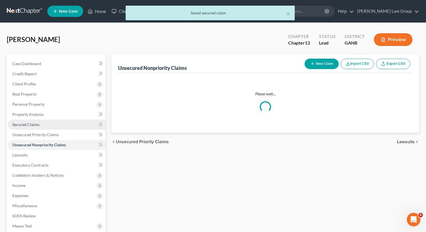
click at [45, 127] on link "Secured Claims" at bounding box center [57, 125] width 98 height 10
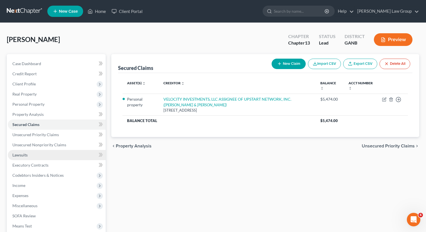
click at [33, 158] on link "Lawsuits" at bounding box center [57, 155] width 98 height 10
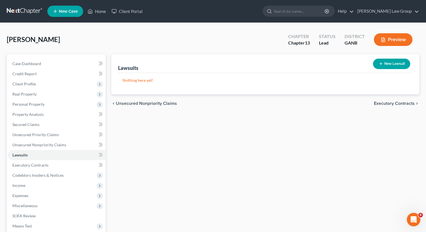
click at [394, 60] on button "New Lawsuit" at bounding box center [391, 64] width 37 height 10
select select "0"
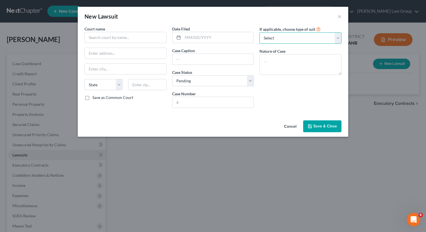
click at [291, 40] on select "Select Repossession Garnishment Foreclosure Attached, Seized, Or Levied Other" at bounding box center [301, 37] width 82 height 11
select select "4"
click at [260, 32] on select "Select Repossession Garnishment Foreclosure Attached, Seized, Or Levied Other" at bounding box center [301, 37] width 82 height 11
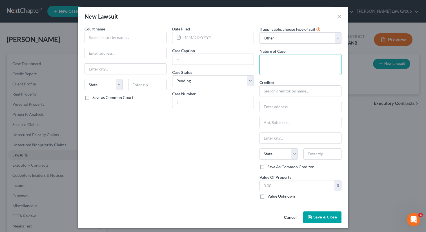
click at [274, 60] on textarea at bounding box center [301, 64] width 82 height 21
type textarea "Civil collection"
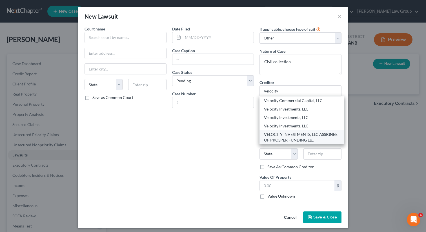
click at [285, 136] on div "VELOCITY INVESTMENTS, LLC ASSIGNEE OF PROSPER FUNDING LLC" at bounding box center [302, 137] width 76 height 11
type input "VELOCITY INVESTMENTS, LLC ASSIGNEE OF PROSPER FUNDING LLC"
type input "[STREET_ADDRESS]"
type input "Belmar"
select select "33"
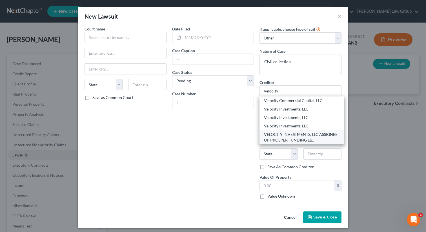
type input "07719"
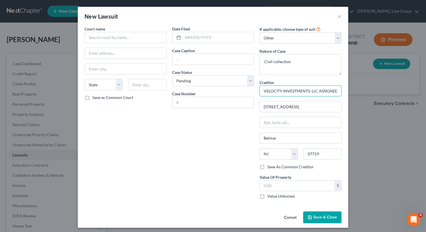
click at [328, 91] on input "VELOCITY INVESTMENTS, LLC ASSIGNEE OF PROSPER FUNDING LLC" at bounding box center [301, 90] width 82 height 11
click at [325, 91] on input "VELOCITY INVESTMENTS, LLC ASSIGNEE OF PROSPER FUNDING LLC" at bounding box center [301, 90] width 82 height 11
drag, startPoint x: 322, startPoint y: 91, endPoint x: 346, endPoint y: 92, distance: 24.0
click at [346, 92] on div "Court name * State [US_STATE] AK AR AZ CA CO CT DE DC [GEOGRAPHIC_DATA] [GEOGRA…" at bounding box center [213, 117] width 271 height 183
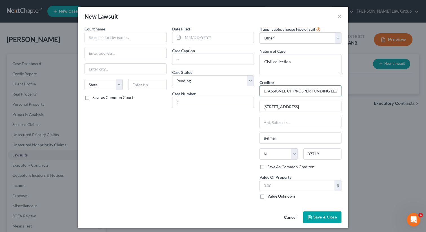
click at [323, 91] on input "VELOCITY INVESTMENTS, LLC ASSIGNEE OF PROSPER FUNDING LLC" at bounding box center [301, 90] width 82 height 11
drag, startPoint x: 294, startPoint y: 91, endPoint x: 347, endPoint y: 88, distance: 53.4
click at [347, 88] on div "Court name * State [US_STATE] AK AR AZ CA CO CT DE DC [GEOGRAPHIC_DATA] [GEOGRA…" at bounding box center [213, 117] width 271 height 183
click at [311, 93] on input "VELOCITY INVESTMENTS, LLC ASSIGNEE OF UPSTART NETWORK INC." at bounding box center [301, 90] width 82 height 11
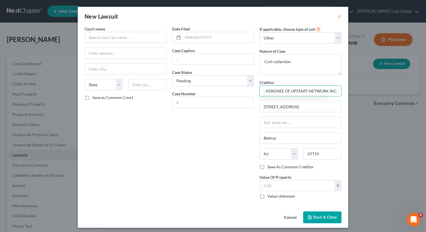
scroll to position [0, 0]
drag, startPoint x: 300, startPoint y: 91, endPoint x: 224, endPoint y: 91, distance: 75.6
click at [224, 91] on div "Court name * State [US_STATE] AK AR AZ CA CO CT DE DC [GEOGRAPHIC_DATA] [GEOGRA…" at bounding box center [213, 115] width 263 height 178
click at [289, 91] on input "VELOCITY INVESTMENTS, LLC ASSIGNEE OF UPSTART NETWORK INC." at bounding box center [301, 90] width 82 height 11
drag, startPoint x: 318, startPoint y: 91, endPoint x: 259, endPoint y: 91, distance: 59.8
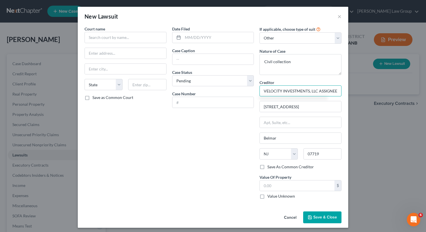
click at [259, 91] on div "If applicable, choose type of suit Select Repossession Garnishment Foreclosure …" at bounding box center [301, 115] width 88 height 178
click at [271, 93] on input "VELOCITY INVESTMENTS, LLC ASSIGNEE OF UPSTART NETWORK INC." at bounding box center [301, 90] width 82 height 11
drag, startPoint x: 264, startPoint y: 92, endPoint x: 349, endPoint y: 91, distance: 85.2
click at [349, 91] on div "New Lawsuit × Court name * State [US_STATE] AK AR AZ CA CO CT DE DC [GEOGRAPHIC…" at bounding box center [213, 116] width 426 height 232
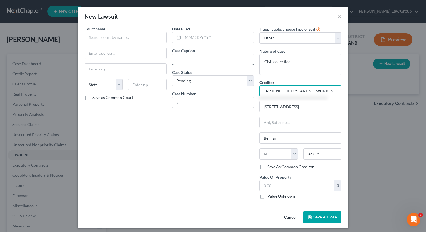
type input "VELOCITY INVESTMENTS, LLC ASSIGNEE OF UPSTART NETWORK INC."
click at [183, 62] on input "text" at bounding box center [214, 59] width 82 height 11
paste input "VELOCITY INVESTMENTS, LLC ASSIGNEE OF UPSTART NETWORK INC."
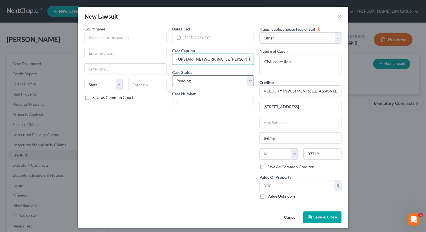
type input "VELOCITY INVESTMENTS, LLC ASSIGNEE OF UPSTART NETWORK INC. vs. [PERSON_NAME]"
click at [186, 83] on select "Select Pending On Appeal Concluded" at bounding box center [213, 80] width 82 height 11
select select "2"
click at [172, 75] on select "Select Pending On Appeal Concluded" at bounding box center [213, 80] width 82 height 11
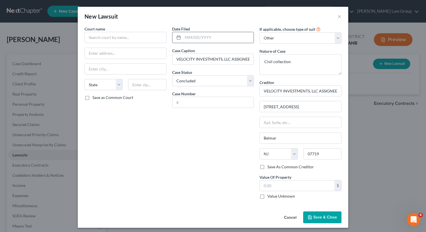
click at [198, 38] on input "text" at bounding box center [218, 37] width 71 height 11
type input "[DATE]"
click at [198, 103] on input "text" at bounding box center [214, 102] width 82 height 11
click at [185, 99] on input "text" at bounding box center [214, 102] width 82 height 11
type input "25J10862"
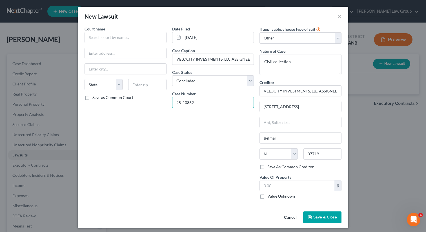
click at [183, 136] on div "Date Filed [DATE] Case Caption VELOCITY INVESTMENTS, LLC ASSIGNEE OF UPSTART NE…" at bounding box center [214, 115] width 88 height 178
click at [104, 39] on input "text" at bounding box center [126, 37] width 82 height 11
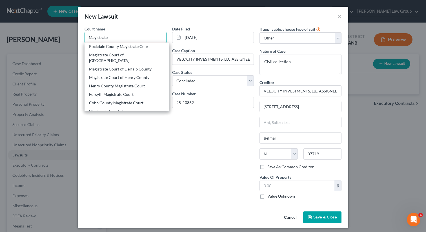
scroll to position [64, 0]
click at [107, 99] on div "Cobb County Magistrate Court" at bounding box center [127, 102] width 76 height 6
type input "Cobb County Magistrate Court"
type input "[STREET_ADDRESS][PERSON_NAME],"
type input "Marietta"
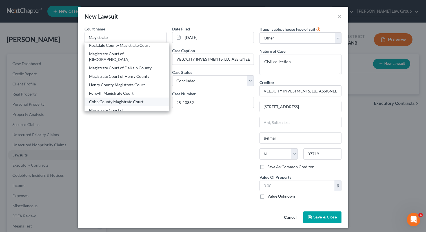
select select "10"
type input "30060"
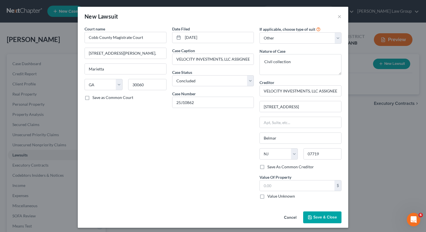
scroll to position [0, 0]
click at [283, 186] on input "text" at bounding box center [297, 186] width 75 height 11
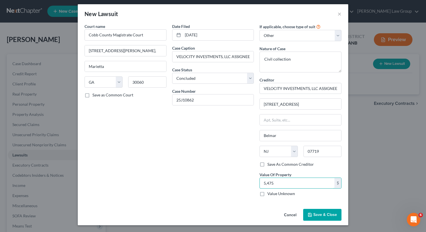
type input "5,475"
click at [324, 217] on span "Save & Close" at bounding box center [326, 214] width 24 height 5
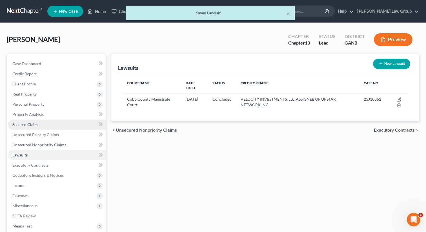
click at [61, 121] on link "Secured Claims" at bounding box center [57, 125] width 98 height 10
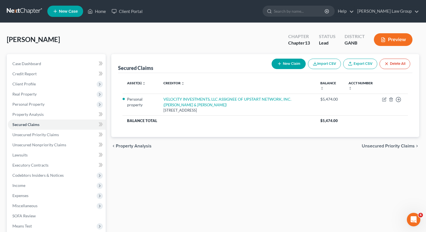
click at [282, 63] on button "New Claim" at bounding box center [289, 64] width 34 height 10
select select "0"
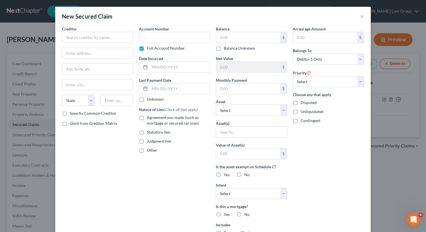
click at [147, 141] on label "Judgment lien" at bounding box center [159, 141] width 25 height 6
click at [149, 141] on input "Judgment lien" at bounding box center [151, 140] width 4 height 4
checkbox input "true"
click at [233, 134] on input "text" at bounding box center [251, 132] width 71 height 11
type input "Personal property"
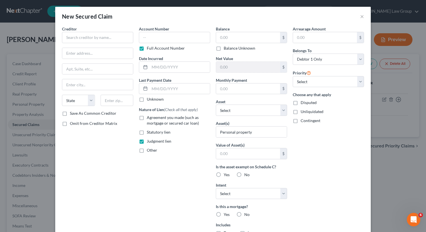
click at [224, 174] on label "Yes" at bounding box center [227, 175] width 6 height 6
click at [226, 174] on input "Yes" at bounding box center [228, 174] width 4 height 4
radio input "true"
click at [234, 195] on select "Select Surrender Redeem Reaffirm Avoid Other" at bounding box center [251, 193] width 71 height 11
select select "3"
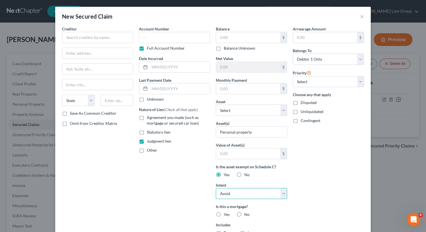
click at [216, 188] on select "Select Surrender Redeem Reaffirm Avoid Other" at bounding box center [251, 193] width 71 height 11
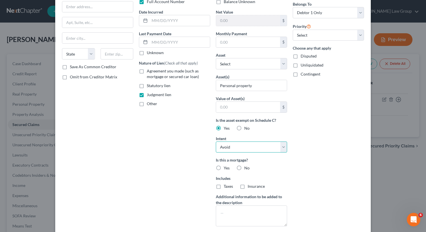
scroll to position [71, 0]
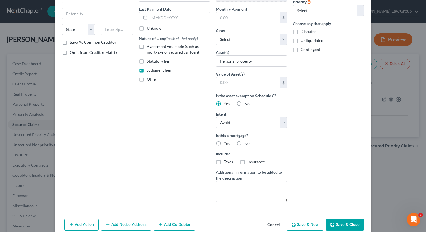
click at [245, 145] on label "No" at bounding box center [247, 144] width 5 height 6
click at [247, 144] on input "No" at bounding box center [249, 143] width 4 height 4
radio input "true"
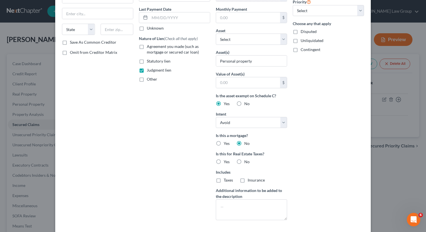
click at [245, 162] on label "No" at bounding box center [247, 162] width 5 height 6
click at [247, 162] on input "No" at bounding box center [249, 161] width 4 height 4
radio input "true"
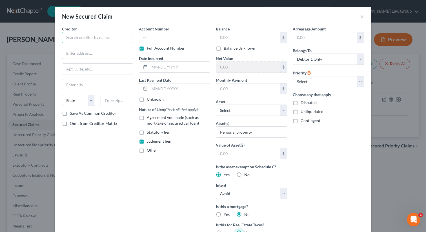
click at [85, 42] on input "text" at bounding box center [97, 37] width 71 height 11
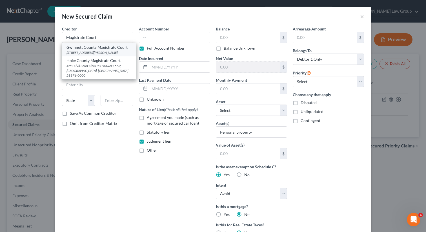
click at [95, 50] on div "[STREET_ADDRESS][PERSON_NAME]" at bounding box center [99, 52] width 65 height 5
type input "Gwinnett County Magistrate Court"
type input "[STREET_ADDRESS][PERSON_NAME]"
type input "[GEOGRAPHIC_DATA]"
select select "10"
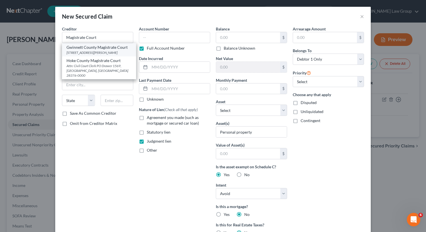
type input "30046-0000"
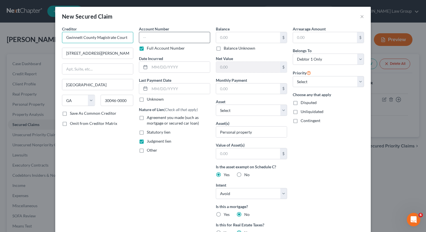
drag, startPoint x: 63, startPoint y: 37, endPoint x: 159, endPoint y: 40, distance: 95.4
click at [159, 40] on div "Creditor * Gwinnett County Magistrate Court [GEOGRAPHIC_DATA][PERSON_NAME] [GEO…" at bounding box center [213, 161] width 308 height 270
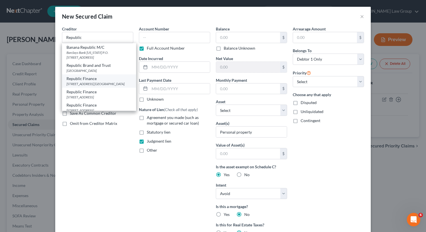
click at [112, 83] on div "[STREET_ADDRESS] [GEOGRAPHIC_DATA]" at bounding box center [99, 84] width 65 height 5
type input "Republic Finance"
type input "[STREET_ADDRESS]"
type input "Suite 1020"
type input "30043"
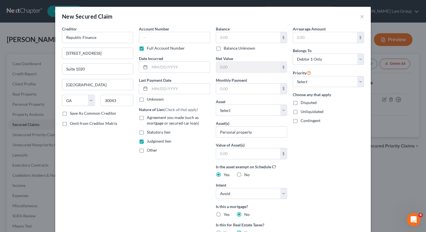
click at [248, 30] on div "Balance $ Balance Unknown Balance Undetermined $ Balance Unknown" at bounding box center [251, 38] width 71 height 25
click at [244, 36] on input "text" at bounding box center [248, 37] width 64 height 11
type input "3,813"
click at [176, 175] on div "Account Number Full Account Number Date Incurred Last Payment Date Unknown Natu…" at bounding box center [174, 161] width 77 height 270
click at [173, 38] on input "text" at bounding box center [174, 37] width 71 height 11
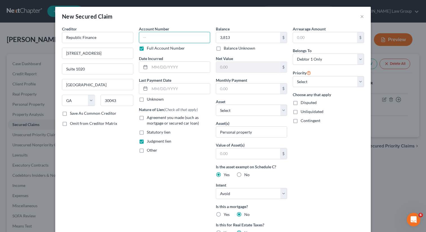
click at [159, 41] on input "text" at bounding box center [174, 37] width 71 height 11
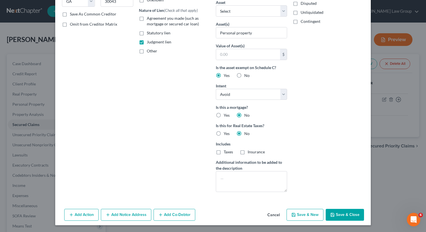
type input "22-J-04827"
click at [354, 217] on button "Save & Close" at bounding box center [345, 215] width 38 height 12
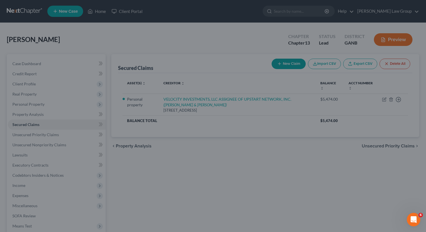
scroll to position [38, 0]
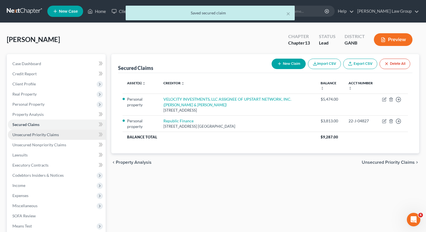
click at [45, 135] on span "Unsecured Priority Claims" at bounding box center [35, 134] width 47 height 5
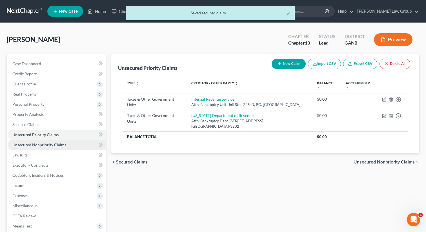
click at [45, 144] on span "Unsecured Nonpriority Claims" at bounding box center [39, 144] width 54 height 5
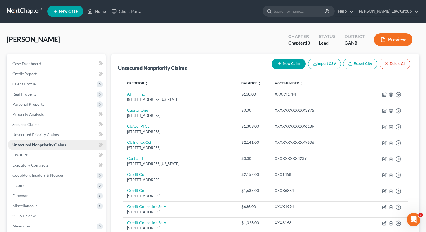
click at [30, 148] on link "Unsecured Nonpriority Claims" at bounding box center [57, 145] width 98 height 10
click at [25, 153] on span "Lawsuits" at bounding box center [19, 155] width 15 height 5
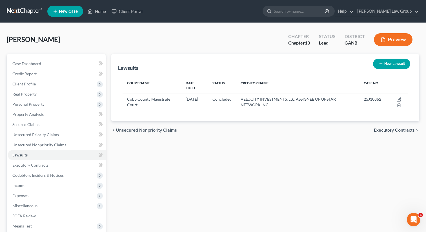
click at [390, 65] on button "New Lawsuit" at bounding box center [391, 64] width 37 height 10
select select "0"
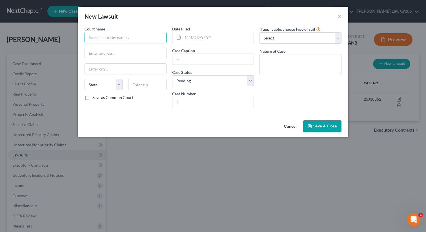
click at [106, 38] on input "text" at bounding box center [126, 37] width 82 height 11
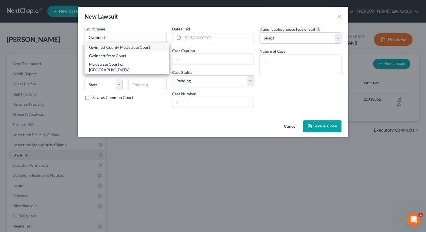
click at [113, 47] on div "Gwinnett County Magistrate Court" at bounding box center [127, 48] width 76 height 6
type input "Gwinnett County Magistrate Court"
type input "[STREET_ADDRESS][PERSON_NAME]"
type input "[GEOGRAPHIC_DATA]"
select select "10"
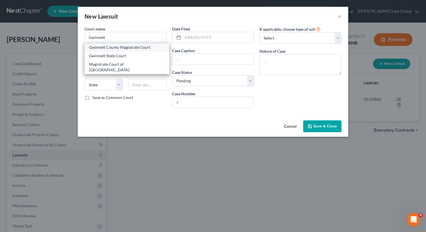
type input "30046"
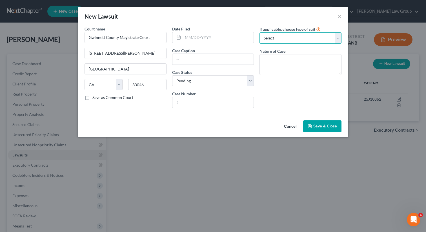
click at [288, 38] on select "Select Repossession Garnishment Foreclosure Attached, Seized, Or Levied Other" at bounding box center [301, 37] width 82 height 11
select select "1"
click at [260, 32] on select "Select Repossession Garnishment Foreclosure Attached, Seized, Or Levied Other" at bounding box center [301, 37] width 82 height 11
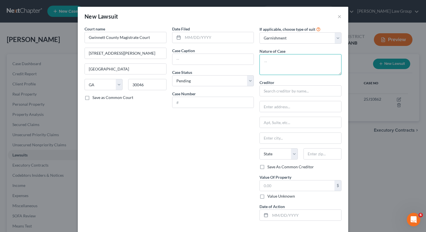
click at [271, 65] on textarea at bounding box center [301, 64] width 82 height 21
type textarea "Civil collection suit"
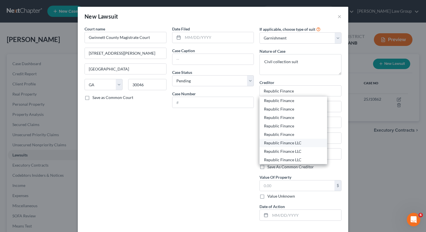
click at [291, 144] on div "Republic Finance LLC" at bounding box center [293, 143] width 59 height 6
type input "Republic Finance LLC"
type input "[STREET_ADDRESS]"
type input "Ponchatoula"
select select "19"
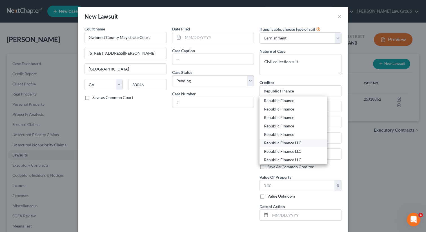
type input "70454"
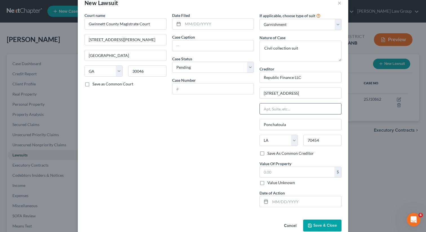
scroll to position [24, 0]
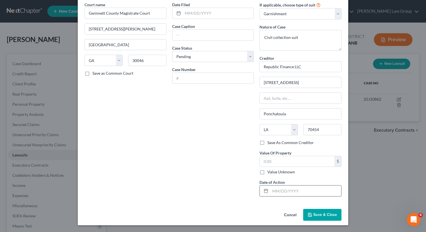
click at [279, 192] on input "text" at bounding box center [306, 191] width 71 height 11
click at [272, 166] on div "$" at bounding box center [301, 161] width 82 height 11
click at [268, 164] on input "text" at bounding box center [297, 161] width 75 height 11
type input "3,696.00"
click at [280, 196] on div at bounding box center [301, 190] width 82 height 11
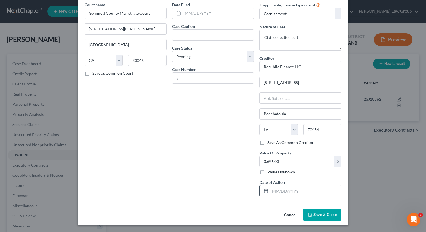
click at [271, 190] on input "text" at bounding box center [306, 191] width 71 height 11
type input "[DATE]"
click at [193, 62] on select "Select Pending On Appeal Concluded" at bounding box center [213, 56] width 82 height 11
select select "2"
click at [172, 51] on select "Select Pending On Appeal Concluded" at bounding box center [213, 56] width 82 height 11
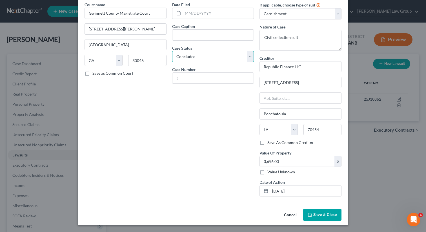
scroll to position [0, 0]
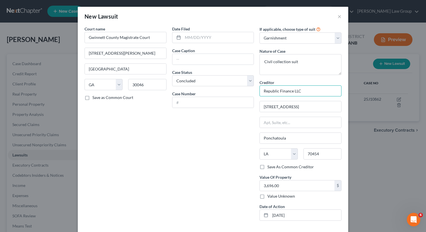
drag, startPoint x: 309, startPoint y: 91, endPoint x: 233, endPoint y: 93, distance: 75.9
click at [233, 93] on div "Court name * Gwinnett County Magistrate Court [GEOGRAPHIC_DATA][PERSON_NAME] [G…" at bounding box center [213, 125] width 263 height 199
click at [173, 59] on input "text" at bounding box center [214, 59] width 82 height 11
paste input "Republic Finance LLC"
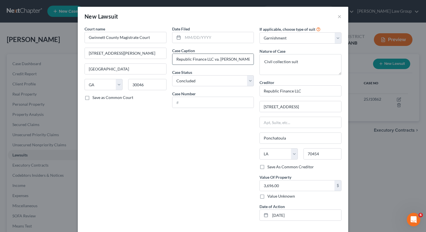
click at [218, 60] on input "Republic Finance LLC va. [PERSON_NAME]" at bounding box center [214, 59] width 82 height 11
type input "Republic Finance LLC vs. [PERSON_NAME]"
click at [197, 38] on input "text" at bounding box center [218, 37] width 71 height 11
click at [296, 210] on input "[DATE]" at bounding box center [306, 215] width 71 height 11
drag, startPoint x: 296, startPoint y: 212, endPoint x: 263, endPoint y: 214, distance: 32.8
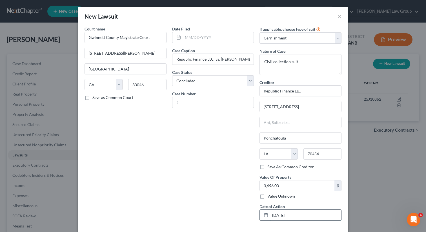
click at [263, 214] on div "[DATE]" at bounding box center [301, 215] width 82 height 11
drag, startPoint x: 273, startPoint y: 214, endPoint x: 301, endPoint y: 213, distance: 27.7
click at [301, 213] on input "[DATE]" at bounding box center [306, 215] width 71 height 11
click at [200, 41] on input "text" at bounding box center [218, 37] width 71 height 11
paste input "[DATE]"
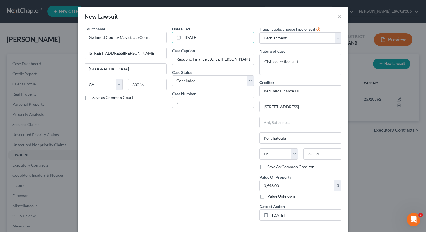
type input "[DATE]"
click at [205, 137] on div "Date Filed [DATE] Case Caption Republic Finance LLC vs. [PERSON_NAME] Case Stat…" at bounding box center [214, 125] width 88 height 199
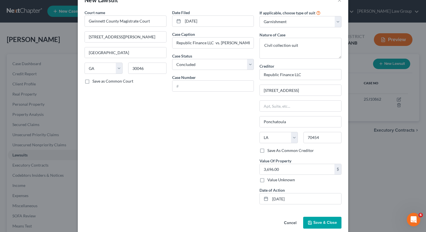
scroll to position [24, 0]
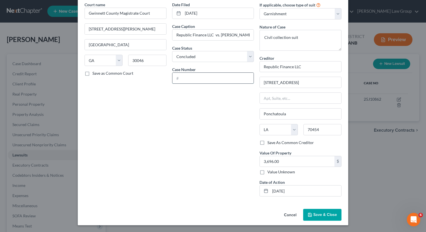
click at [182, 80] on input "text" at bounding box center [214, 78] width 82 height 11
type input "22-J-04827"
click at [322, 223] on div "Cancel Save & Close" at bounding box center [213, 216] width 271 height 19
click at [320, 219] on button "Save & Close" at bounding box center [323, 215] width 38 height 12
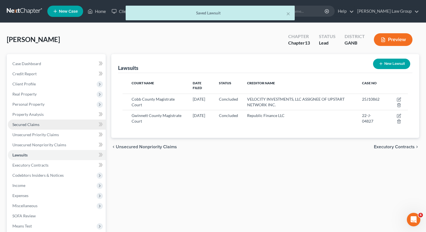
click at [34, 126] on span "Secured Claims" at bounding box center [25, 124] width 27 height 5
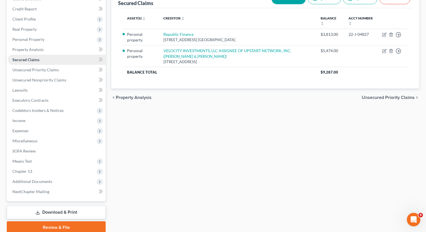
scroll to position [87, 0]
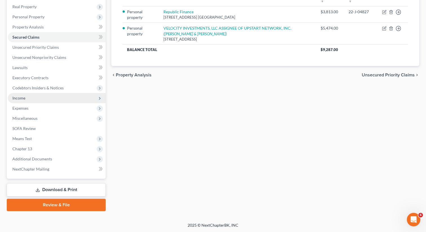
click at [28, 98] on span "Income" at bounding box center [57, 98] width 98 height 10
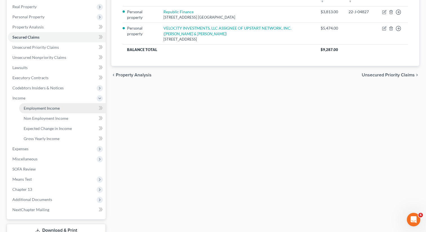
click at [46, 107] on span "Employment Income" at bounding box center [42, 108] width 36 height 5
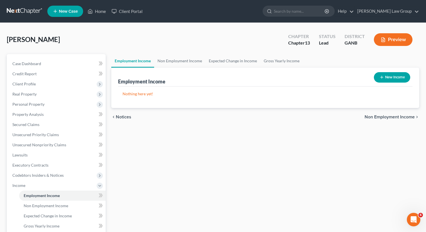
click at [388, 78] on button "New Income" at bounding box center [392, 77] width 36 height 10
select select "0"
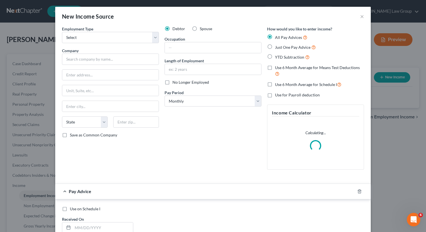
click at [275, 49] on label "Just One Pay Advice" at bounding box center [295, 47] width 41 height 6
click at [278, 48] on input "Just One Pay Advice" at bounding box center [280, 46] width 4 height 4
radio input "true"
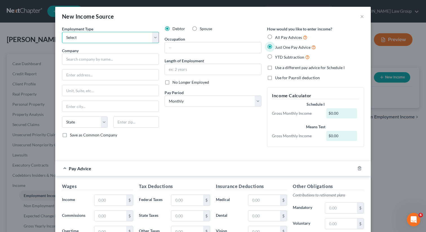
click at [89, 39] on select "Select Full or [DEMOGRAPHIC_DATA] Employment Self Employment" at bounding box center [110, 37] width 97 height 11
select select "0"
click at [62, 32] on select "Select Full or [DEMOGRAPHIC_DATA] Employment Self Employment" at bounding box center [110, 37] width 97 height 11
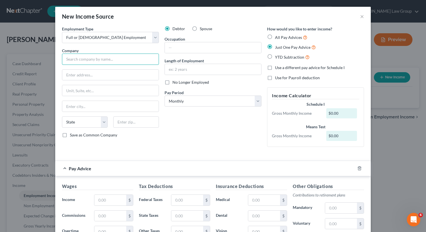
click at [78, 62] on input "text" at bounding box center [110, 59] width 97 height 11
paste input "Fiserv Solutions LLC"
type input "Fiserv Solutions LLC"
click at [109, 71] on input "text" at bounding box center [110, 75] width 96 height 11
paste input "[STREET_ADDRESS][PERSON_NAME]"
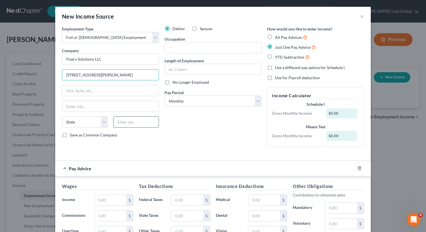
type input "[STREET_ADDRESS][PERSON_NAME]"
click at [127, 119] on input "text" at bounding box center [136, 121] width 46 height 11
type input "53203"
type input "[GEOGRAPHIC_DATA]"
select select "52"
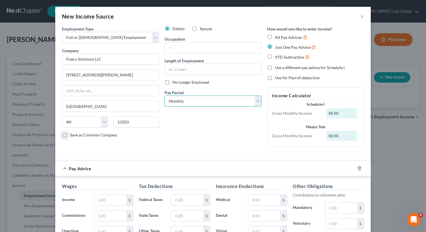
click at [210, 102] on select "Select Monthly Twice Monthly Every Other Week Weekly" at bounding box center [213, 101] width 97 height 11
select select "1"
click at [165, 96] on select "Select Monthly Twice Monthly Every Other Week Weekly" at bounding box center [213, 101] width 97 height 11
click at [107, 196] on input "text" at bounding box center [110, 200] width 32 height 11
paste input "3,413.74"
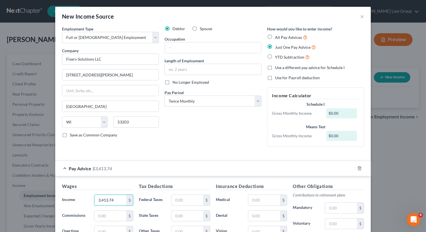
type input "3,413.74"
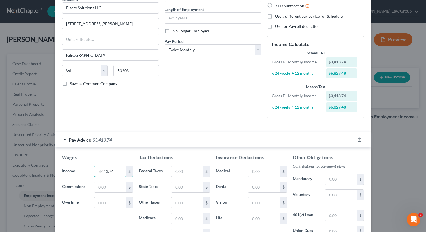
scroll to position [72, 0]
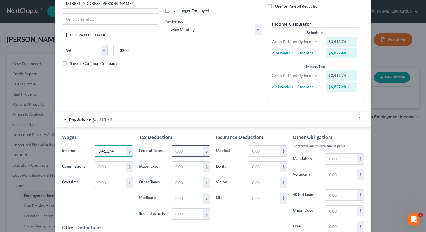
click at [185, 149] on input "text" at bounding box center [188, 151] width 32 height 11
paste input "350.05"
type input "350.05"
click at [333, 175] on input "text" at bounding box center [342, 175] width 32 height 11
type input "170.63"
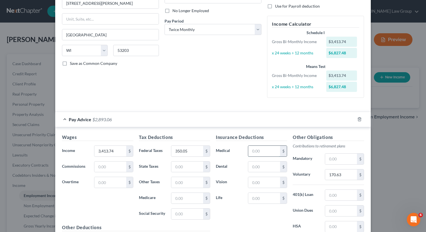
click at [256, 152] on input "text" at bounding box center [265, 151] width 32 height 11
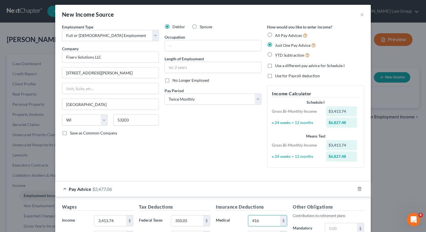
scroll to position [0, 0]
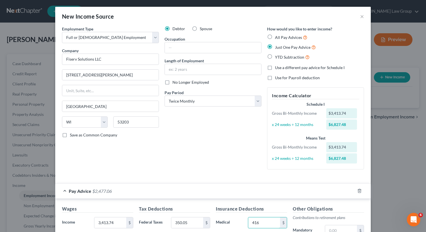
type input "416"
click at [175, 53] on div at bounding box center [213, 47] width 97 height 11
click at [175, 48] on input "text" at bounding box center [213, 47] width 96 height 11
paste input "ncident Response Engineer"
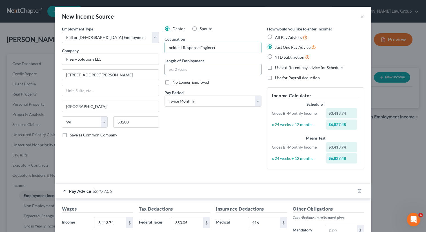
click at [177, 69] on input "text" at bounding box center [213, 69] width 96 height 11
click at [169, 47] on input "ncident Response Engineer" at bounding box center [213, 47] width 96 height 11
type input "Incident Response Engineer"
click at [198, 72] on input "text" at bounding box center [213, 69] width 96 height 11
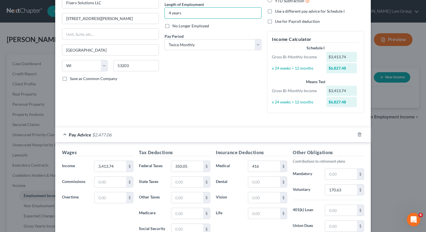
scroll to position [135, 0]
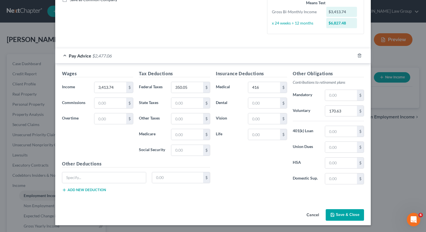
type input "4 years"
click at [351, 212] on button "Save & Close" at bounding box center [345, 215] width 38 height 12
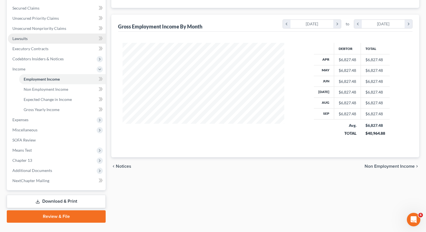
scroll to position [119, 0]
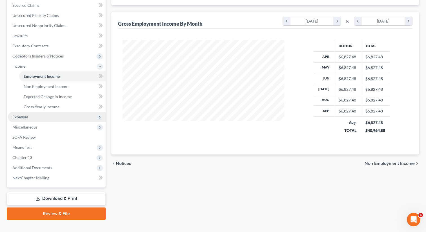
click at [57, 118] on span "Expenses" at bounding box center [57, 117] width 98 height 10
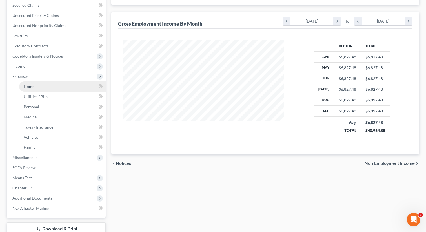
click at [42, 89] on link "Home" at bounding box center [62, 87] width 87 height 10
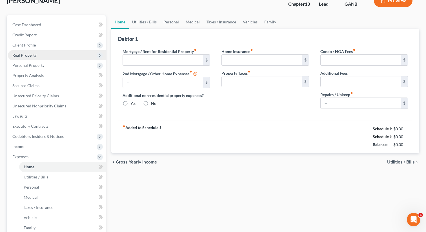
type input "0.00"
radio input "true"
type input "0.00"
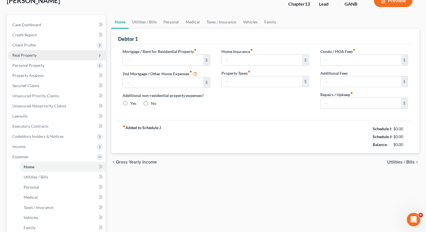
type input "0.00"
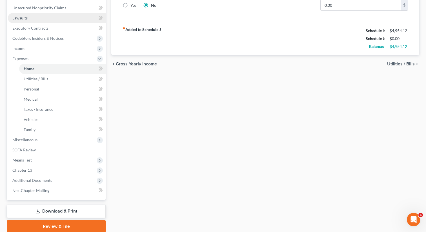
scroll to position [159, 0]
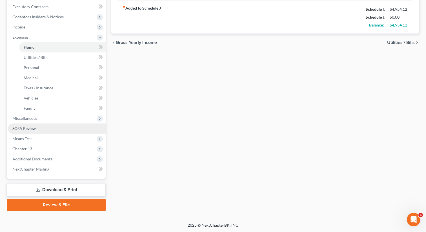
click at [35, 126] on span "SOFA Review" at bounding box center [23, 128] width 23 height 5
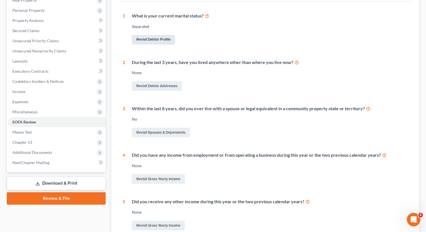
scroll to position [153, 0]
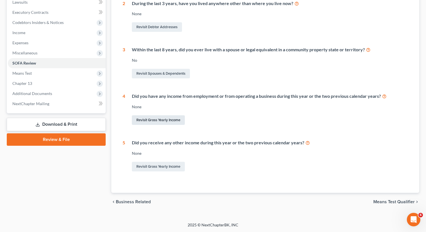
click at [142, 117] on link "Revisit Gross Yearly Income" at bounding box center [158, 120] width 53 height 10
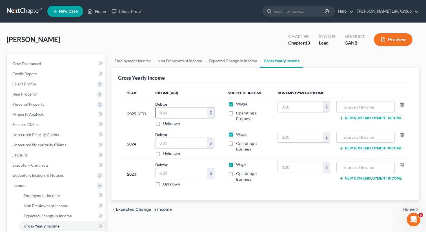
click at [168, 115] on input "text" at bounding box center [182, 112] width 52 height 11
paste input "54,468.38"
type input "54,468.38"
click at [169, 145] on input "text" at bounding box center [182, 143] width 52 height 11
paste input "82,000"
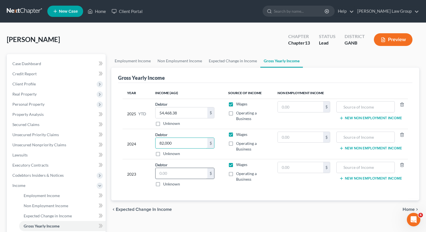
type input "82,000"
click at [171, 175] on input "text" at bounding box center [182, 173] width 52 height 11
paste input "82,000"
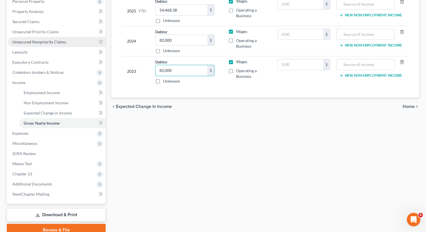
scroll to position [127, 0]
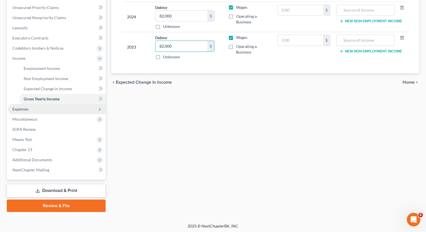
type input "82,000"
click at [37, 109] on span "Expenses" at bounding box center [57, 109] width 98 height 10
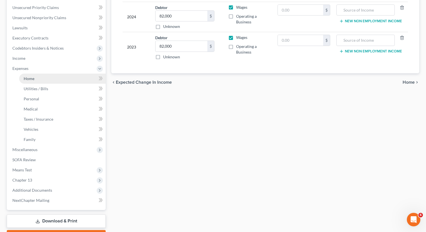
click at [32, 79] on span "Home" at bounding box center [29, 78] width 11 height 5
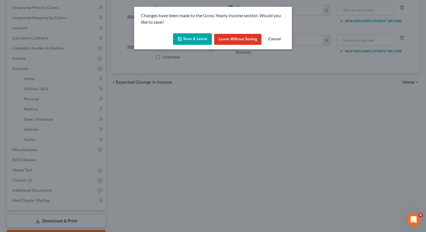
click at [195, 40] on button "Save & Leave" at bounding box center [192, 39] width 39 height 12
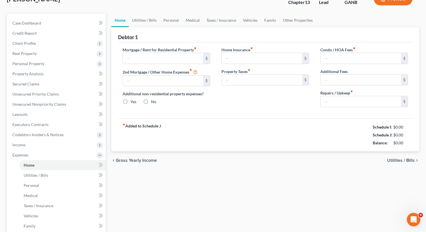
type input "0.00"
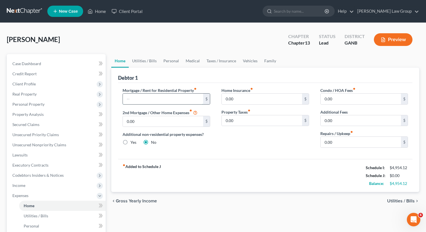
click at [142, 98] on input "text" at bounding box center [163, 99] width 80 height 11
paste input "1,859.00"
click at [149, 64] on link "Utilities / Bills" at bounding box center [144, 61] width 31 height 14
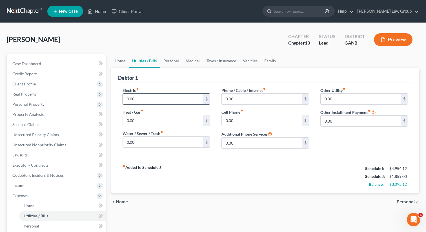
click at [138, 99] on input "0.00" at bounding box center [163, 99] width 80 height 11
click at [242, 99] on input "0.00" at bounding box center [262, 99] width 80 height 11
paste input "95"
click at [244, 62] on link "Vehicles" at bounding box center [250, 61] width 21 height 14
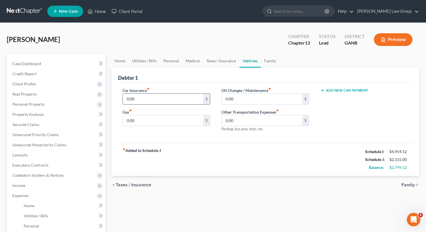
click at [142, 101] on input "0.00" at bounding box center [163, 99] width 80 height 11
paste input "394"
click at [137, 121] on input "0.00" at bounding box center [163, 120] width 80 height 11
click at [166, 59] on link "Personal" at bounding box center [171, 61] width 22 height 14
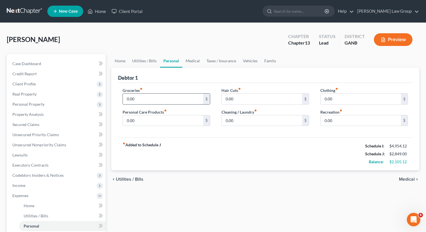
click at [139, 101] on input "0.00" at bounding box center [163, 99] width 80 height 11
click at [340, 98] on input "0.00" at bounding box center [361, 99] width 80 height 11
click at [155, 116] on input "0.00" at bounding box center [163, 120] width 80 height 11
click at [198, 164] on div "fiber_manual_record Added to Schedule J Schedule I: $4,954.12 Schedule J: $3,54…" at bounding box center [265, 153] width 295 height 33
click at [139, 105] on div "Groceries fiber_manual_record 500 $ Personal Care Products fiber_manual_record …" at bounding box center [166, 108] width 99 height 43
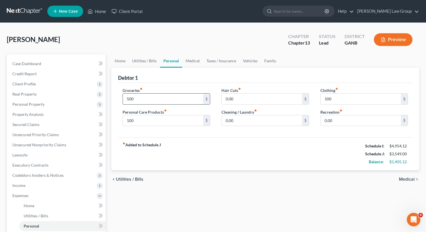
click at [139, 101] on input "500" at bounding box center [163, 99] width 80 height 11
click at [165, 127] on div "Groceries fiber_manual_record 650 $ Personal Care Products fiber_manual_record …" at bounding box center [166, 108] width 99 height 43
click at [160, 123] on input "100" at bounding box center [163, 120] width 80 height 11
click at [243, 65] on link "Vehicles" at bounding box center [250, 61] width 21 height 14
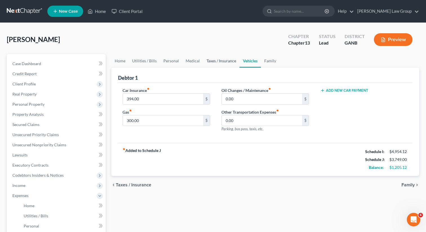
click at [215, 60] on link "Taxes / Insurance" at bounding box center [221, 61] width 36 height 14
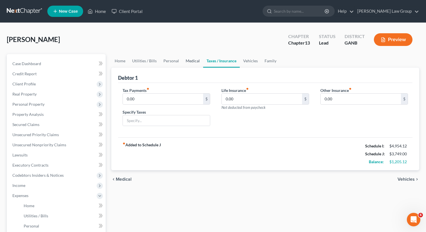
click at [188, 62] on link "Medical" at bounding box center [193, 61] width 21 height 14
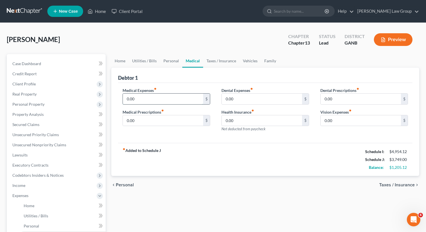
click at [148, 102] on input "0.00" at bounding box center [163, 99] width 80 height 11
click at [162, 63] on link "Personal" at bounding box center [171, 61] width 22 height 14
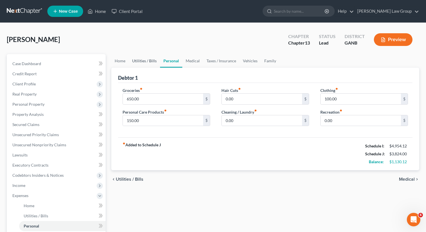
click at [147, 62] on link "Utilities / Bills" at bounding box center [144, 61] width 31 height 14
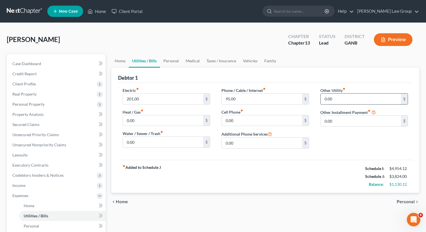
click at [346, 99] on input "0.00" at bounding box center [361, 99] width 80 height 11
click at [117, 60] on link "Home" at bounding box center [119, 61] width 17 height 14
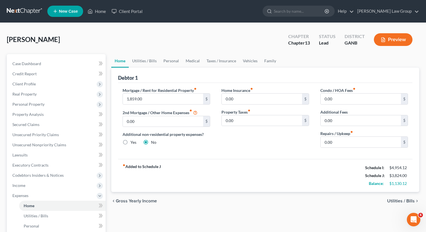
click at [253, 104] on div "Home Insurance fiber_manual_record 0.00 $" at bounding box center [266, 95] width 88 height 17
click at [250, 100] on input "0.00" at bounding box center [262, 99] width 80 height 11
click at [250, 148] on div "Home Insurance fiber_manual_record 35 $ Property Taxes fiber_manual_record 0.00…" at bounding box center [265, 119] width 99 height 65
click at [148, 59] on link "Utilities / Bills" at bounding box center [144, 61] width 31 height 14
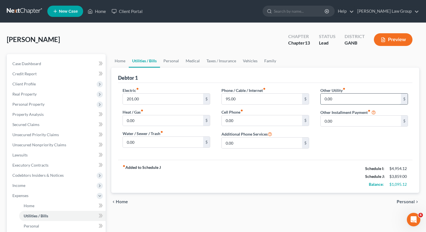
click at [334, 99] on input "0.00" at bounding box center [361, 99] width 80 height 11
click at [339, 118] on input "text" at bounding box center [364, 114] width 87 height 11
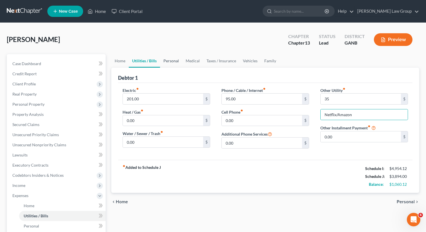
click at [173, 56] on link "Personal" at bounding box center [171, 61] width 22 height 14
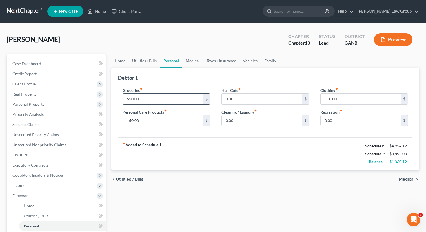
click at [154, 97] on input "650.00" at bounding box center [163, 99] width 80 height 11
click at [141, 98] on input "650.00" at bounding box center [163, 99] width 80 height 11
drag, startPoint x: 136, startPoint y: 98, endPoint x: 149, endPoint y: 98, distance: 12.7
click at [149, 98] on input "650.00" at bounding box center [163, 99] width 80 height 11
click at [254, 119] on input "0.00" at bounding box center [262, 120] width 80 height 11
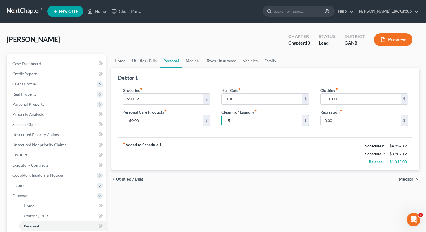
click at [247, 137] on div "Groceries fiber_manual_record 650.12 $ Personal Care Products fiber_manual_reco…" at bounding box center [265, 110] width 295 height 55
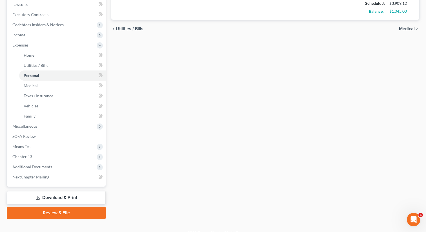
scroll to position [159, 0]
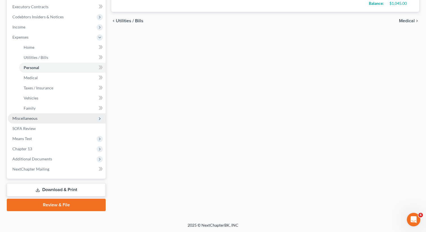
click at [33, 119] on span "Miscellaneous" at bounding box center [24, 118] width 25 height 5
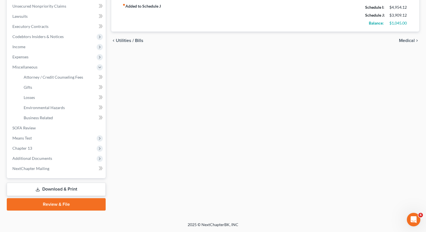
scroll to position [138, 0]
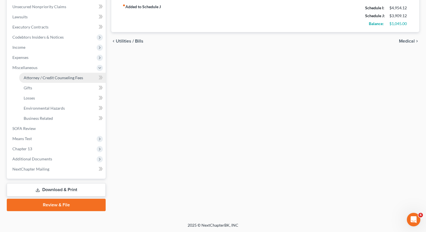
click at [72, 75] on span "Attorney / Credit Counseling Fees" at bounding box center [54, 77] width 60 height 5
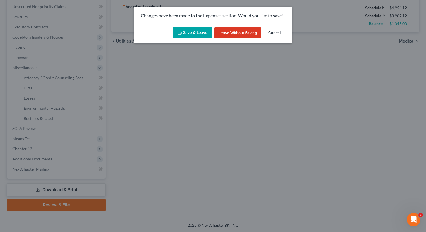
click at [192, 33] on button "Save & Leave" at bounding box center [192, 33] width 39 height 12
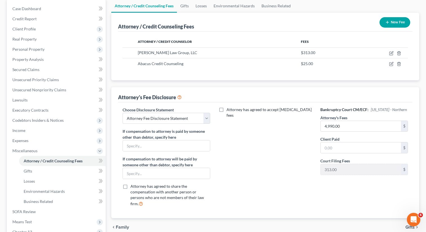
scroll to position [138, 0]
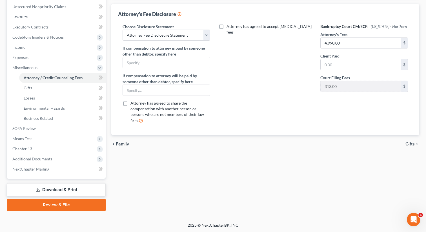
click at [58, 192] on link "Download & Print" at bounding box center [56, 189] width 99 height 13
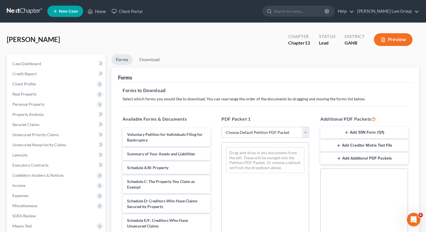
click at [243, 136] on select "Choose Default Petition PDF Packet Complete Bankruptcy Petition (all forms and …" at bounding box center [266, 132] width 88 height 11
click at [222, 127] on select "Choose Default Petition PDF Packet Complete Bankruptcy Petition (all forms and …" at bounding box center [266, 132] width 88 height 11
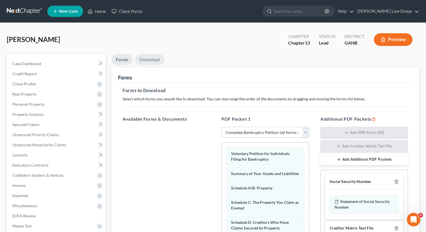
click at [150, 59] on link "Download" at bounding box center [149, 59] width 29 height 11
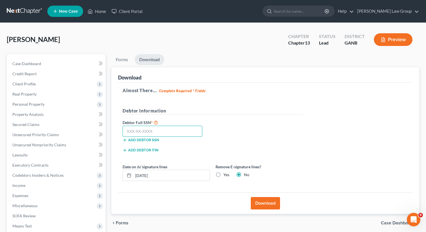
click at [158, 129] on input "text" at bounding box center [163, 131] width 80 height 11
paste input "147-72-2771"
click at [263, 205] on button "Download" at bounding box center [265, 203] width 29 height 12
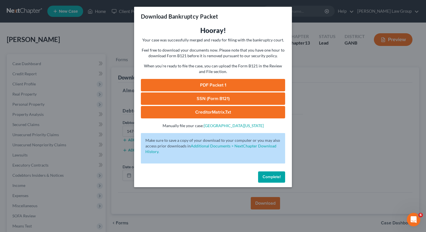
click at [209, 87] on link "PDF Packet 1" at bounding box center [213, 85] width 144 height 12
click at [176, 96] on link "SSN (Form B121)" at bounding box center [213, 99] width 144 height 12
click at [268, 177] on span "Complete!" at bounding box center [272, 177] width 18 height 5
